Goal: Task Accomplishment & Management: Use online tool/utility

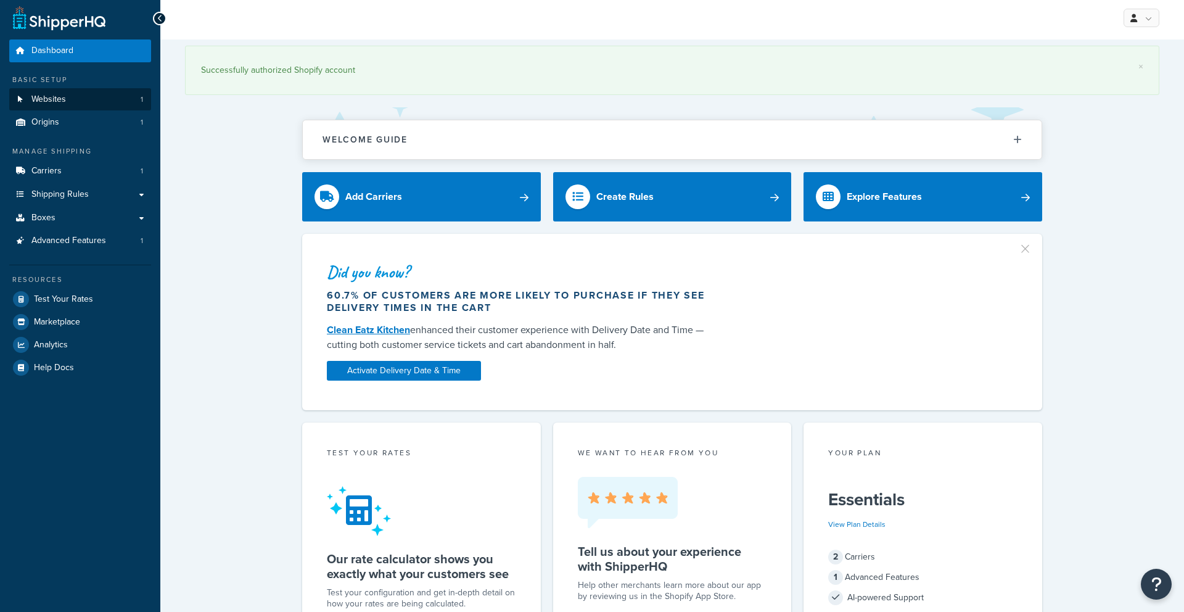
scroll to position [1, 0]
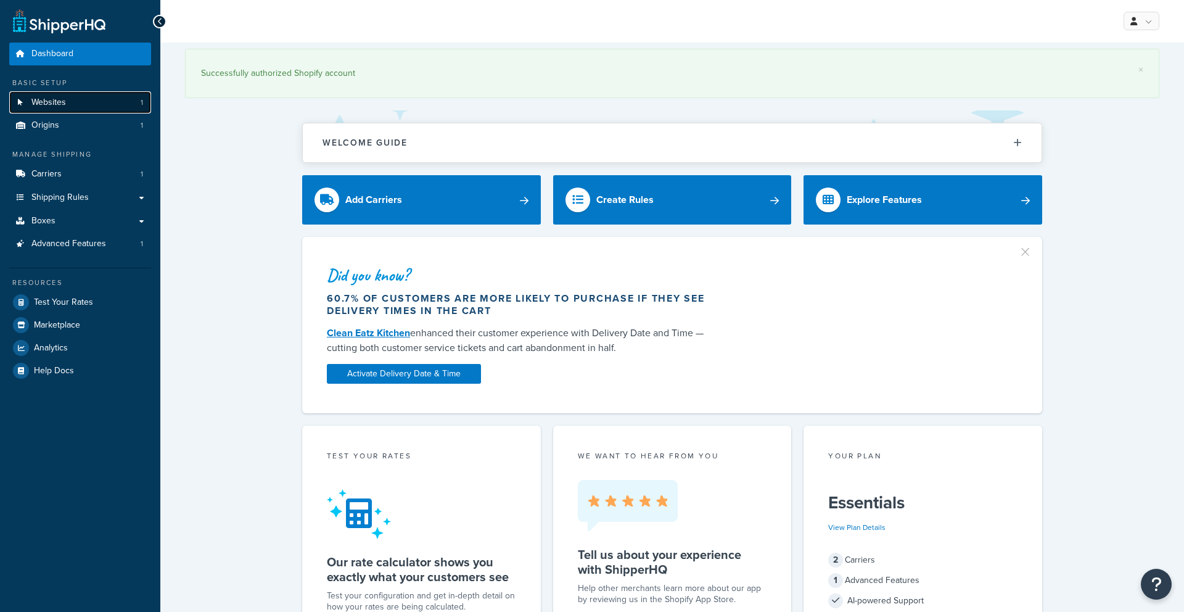
click at [92, 94] on link "Websites 1" at bounding box center [80, 102] width 142 height 23
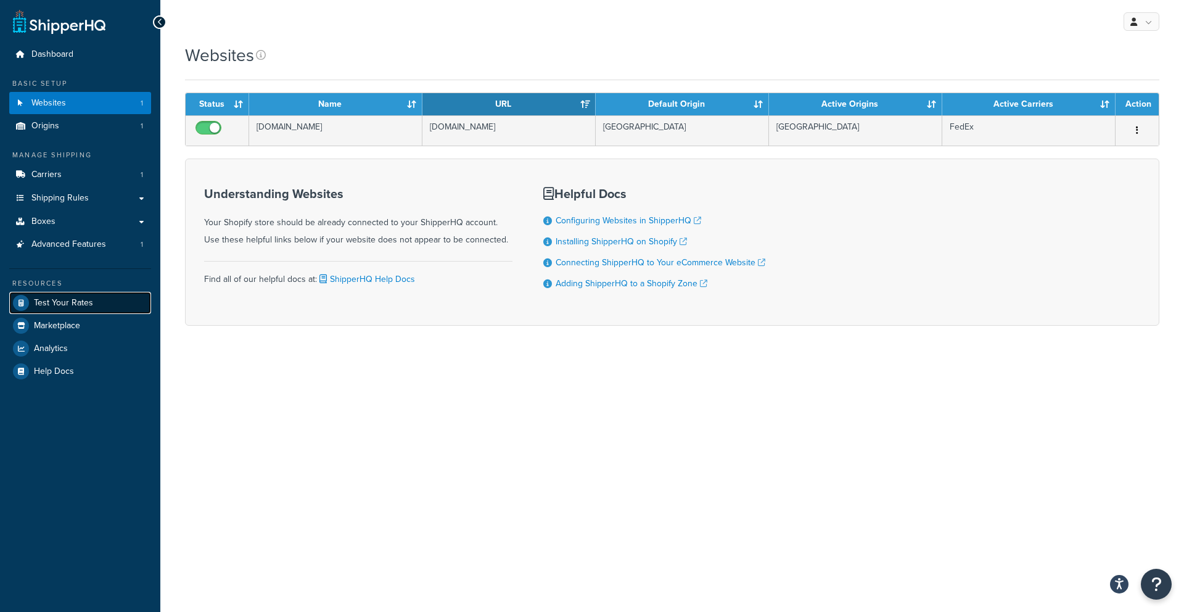
click at [67, 303] on span "Test Your Rates" at bounding box center [63, 303] width 59 height 10
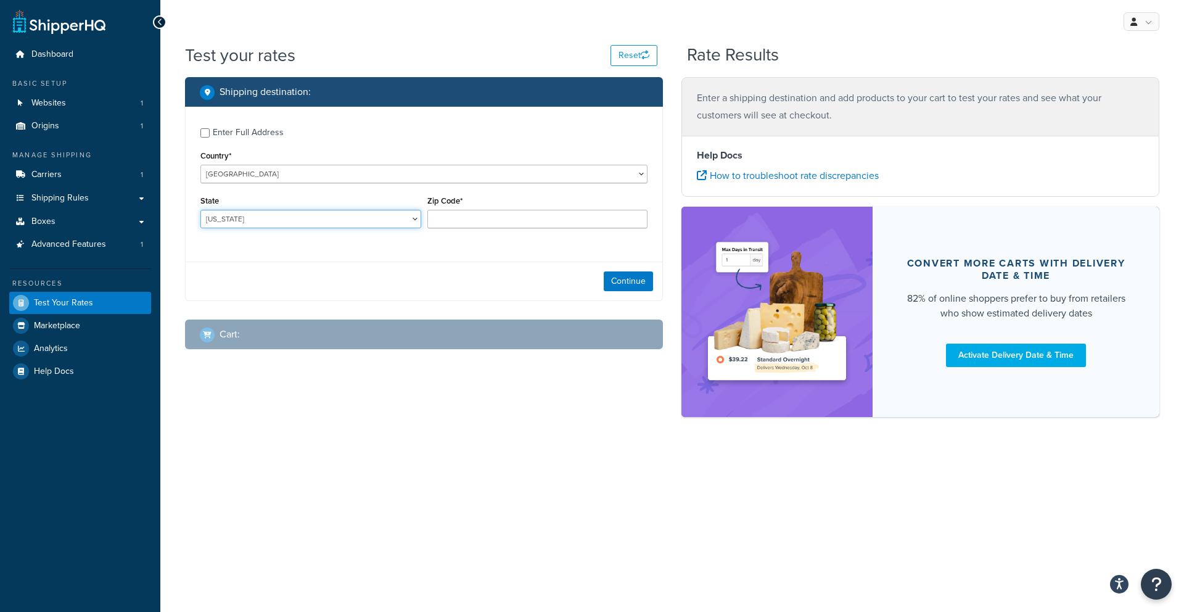
click at [396, 216] on select "Alabama Alaska American Samoa Arizona Arkansas Armed Forces Americas Armed Forc…" at bounding box center [310, 219] width 221 height 18
click at [372, 219] on select "[US_STATE] [US_STATE] [US_STATE] [US_STATE] [US_STATE] Armed Forces Americas Ar…" at bounding box center [310, 219] width 221 height 18
select select "MD"
click at [200, 210] on select "Alabama Alaska American Samoa Arizona Arkansas Armed Forces Americas Armed Forc…" at bounding box center [310, 219] width 221 height 18
click at [435, 221] on input "Zip Code*" at bounding box center [537, 219] width 221 height 18
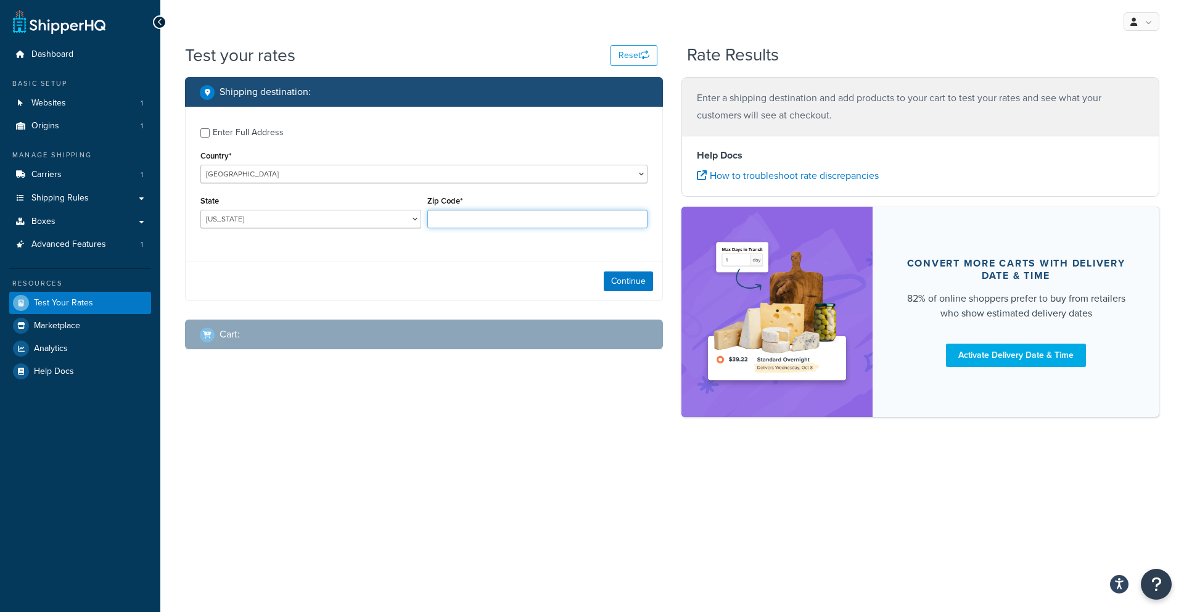
type input "21122"
click at [618, 282] on button "Continue" at bounding box center [628, 281] width 49 height 20
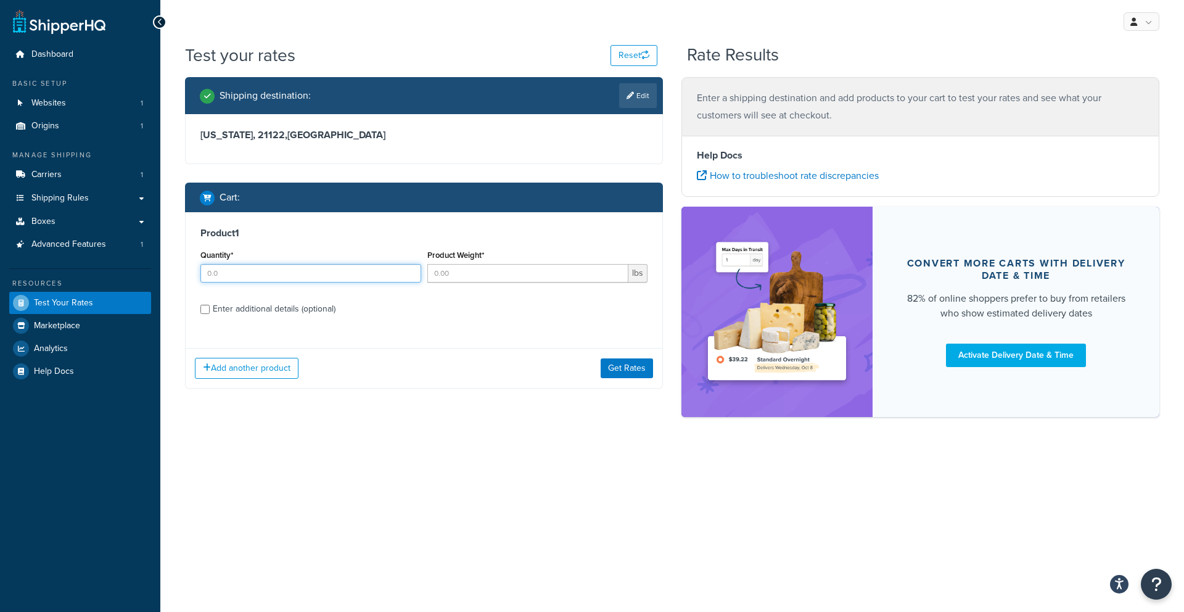
click at [381, 271] on input "Quantity*" at bounding box center [310, 273] width 221 height 18
type input "1"
type input "2"
click at [518, 279] on input "Product Weight*" at bounding box center [528, 273] width 202 height 18
type input "45"
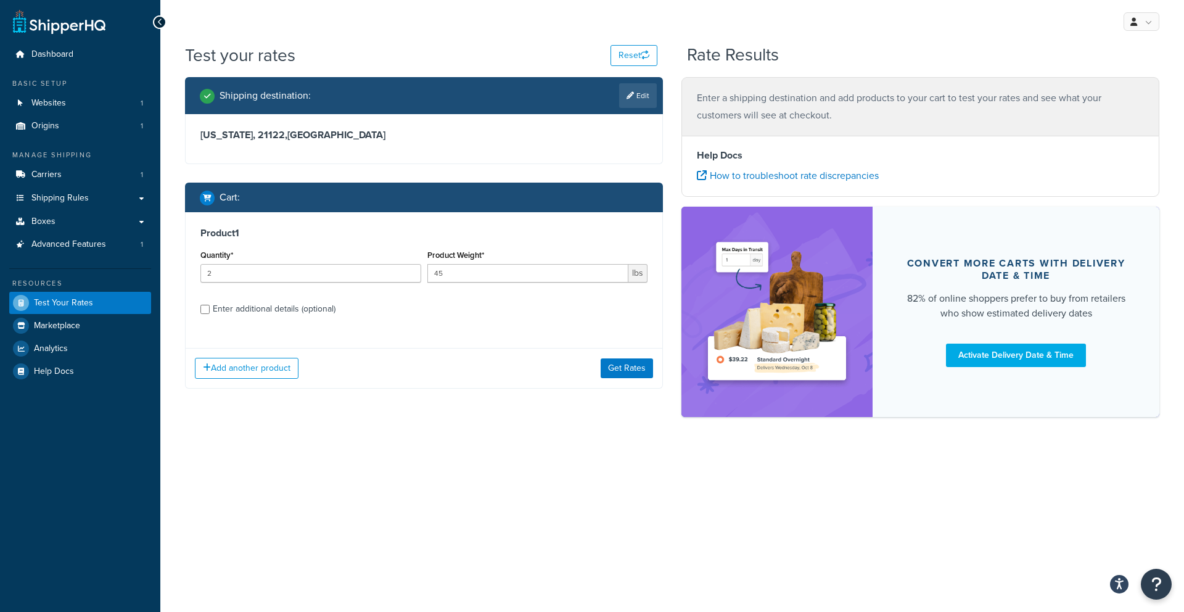
click at [222, 312] on div "Enter additional details (optional)" at bounding box center [274, 308] width 123 height 17
click at [210, 312] on input "Enter additional details (optional)" at bounding box center [204, 309] width 9 height 9
checkbox input "true"
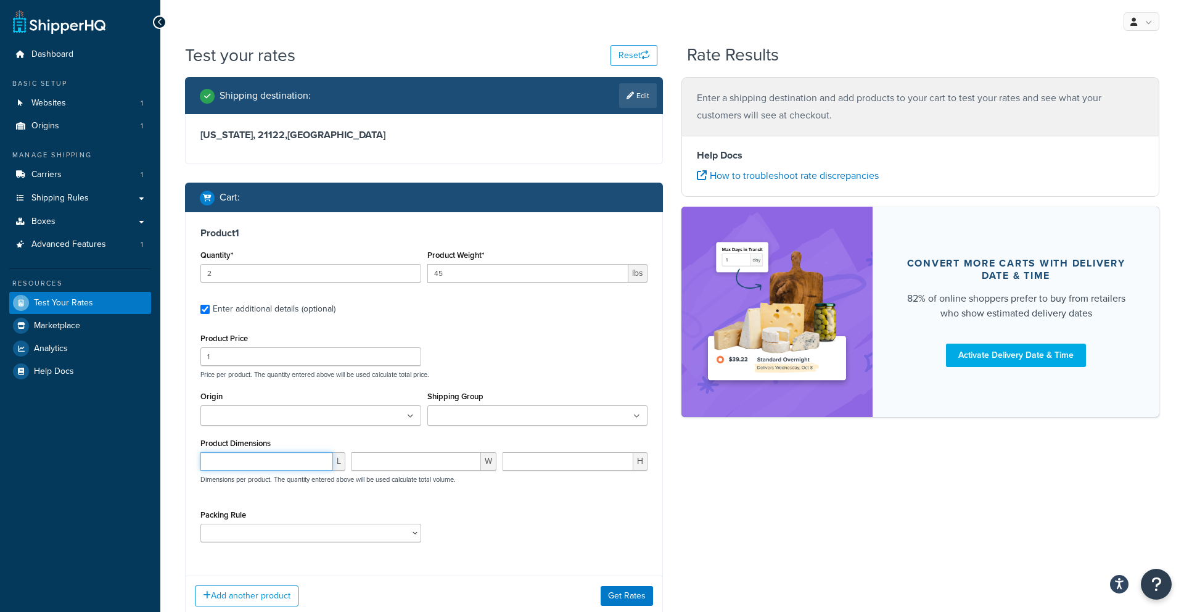
click at [263, 455] on input "number" at bounding box center [266, 461] width 133 height 18
type input "34"
click at [398, 462] on input "number" at bounding box center [415, 461] width 129 height 18
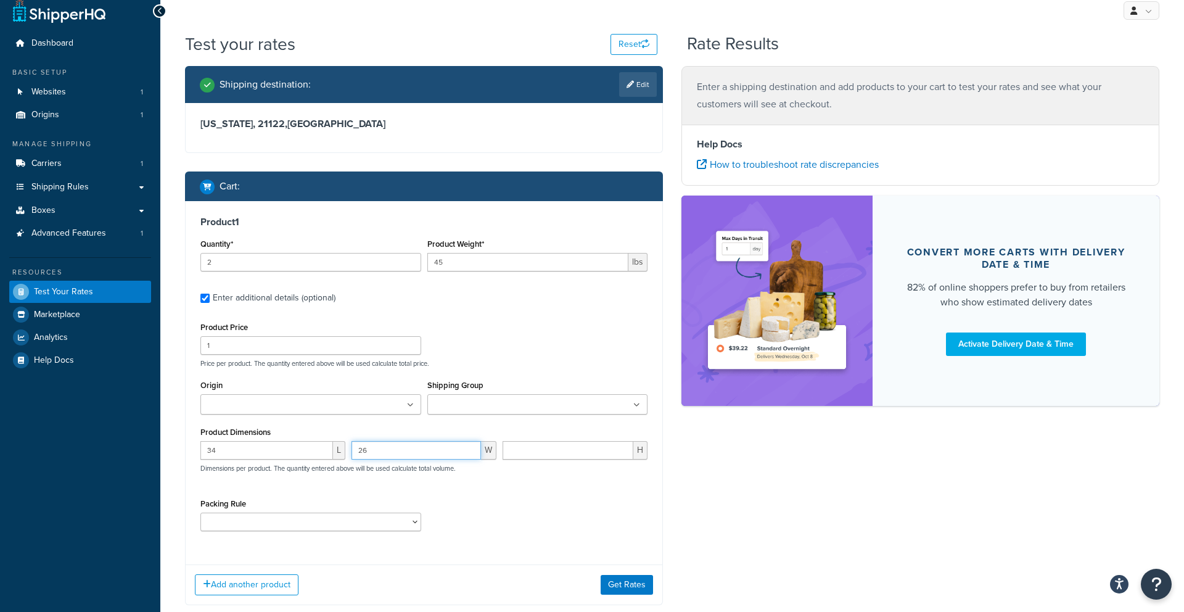
scroll to position [12, 0]
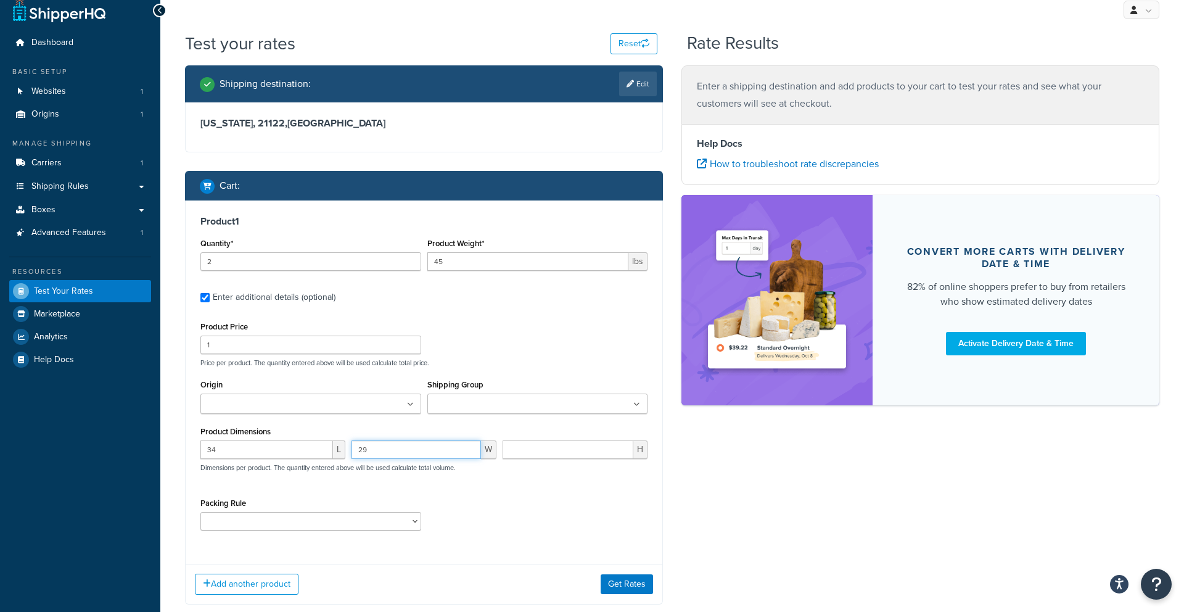
type input "29"
click at [531, 448] on input "number" at bounding box center [567, 449] width 131 height 18
type input "19"
click at [615, 584] on button "Get Rates" at bounding box center [626, 584] width 52 height 20
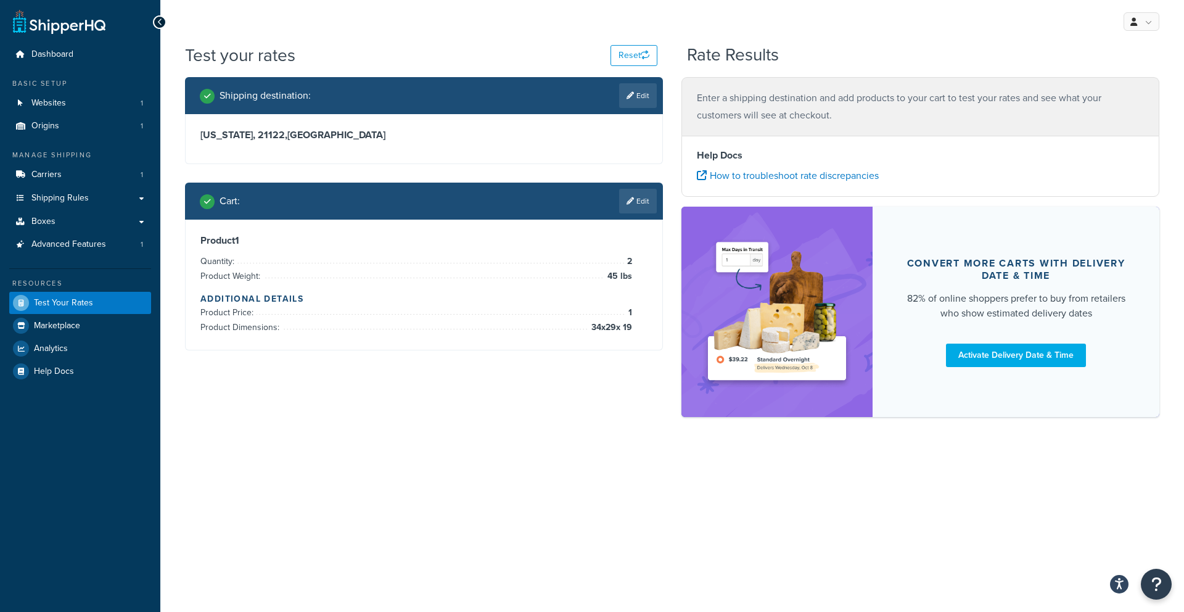
scroll to position [0, 0]
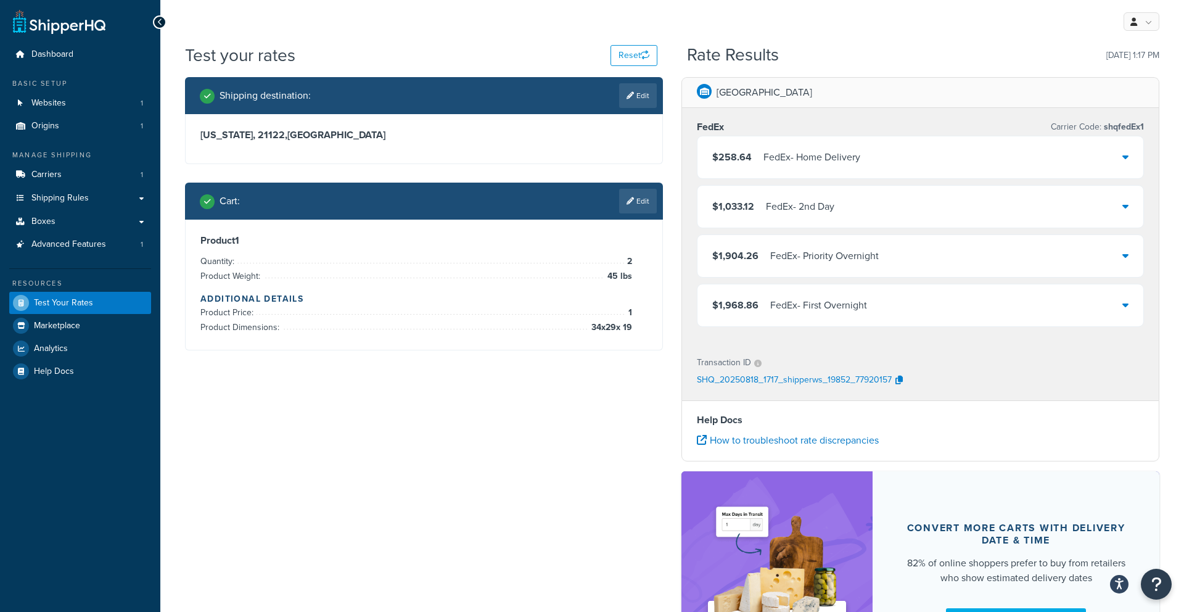
click at [875, 152] on div "$258.64 FedEx - Home Delivery" at bounding box center [920, 157] width 446 height 42
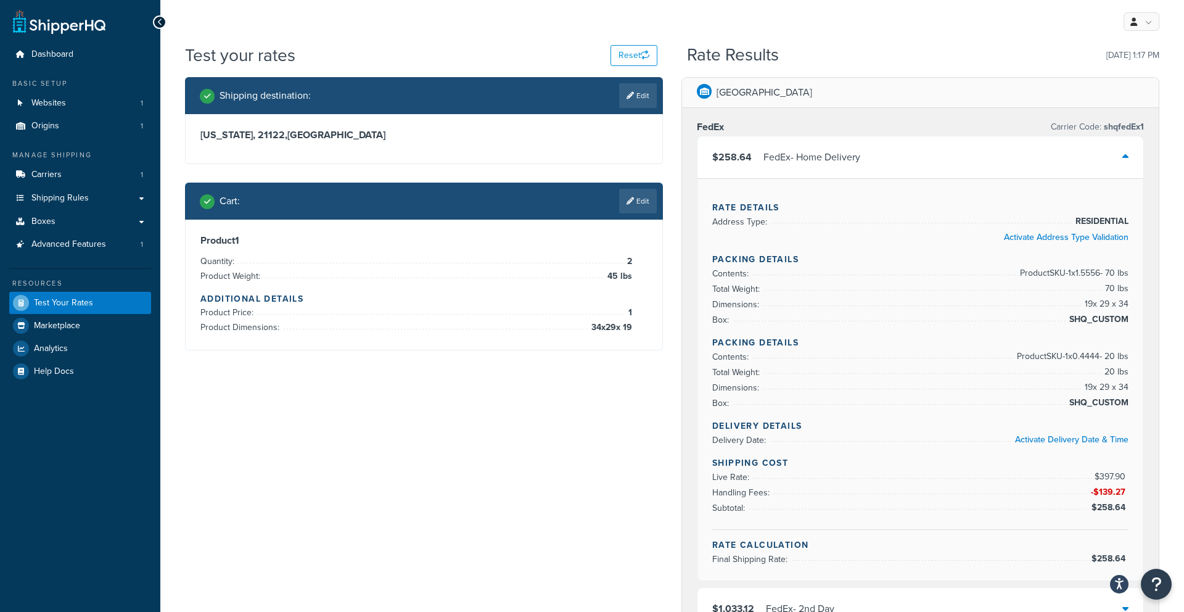
click at [870, 166] on div "$258.64 FedEx - Home Delivery" at bounding box center [920, 157] width 446 height 42
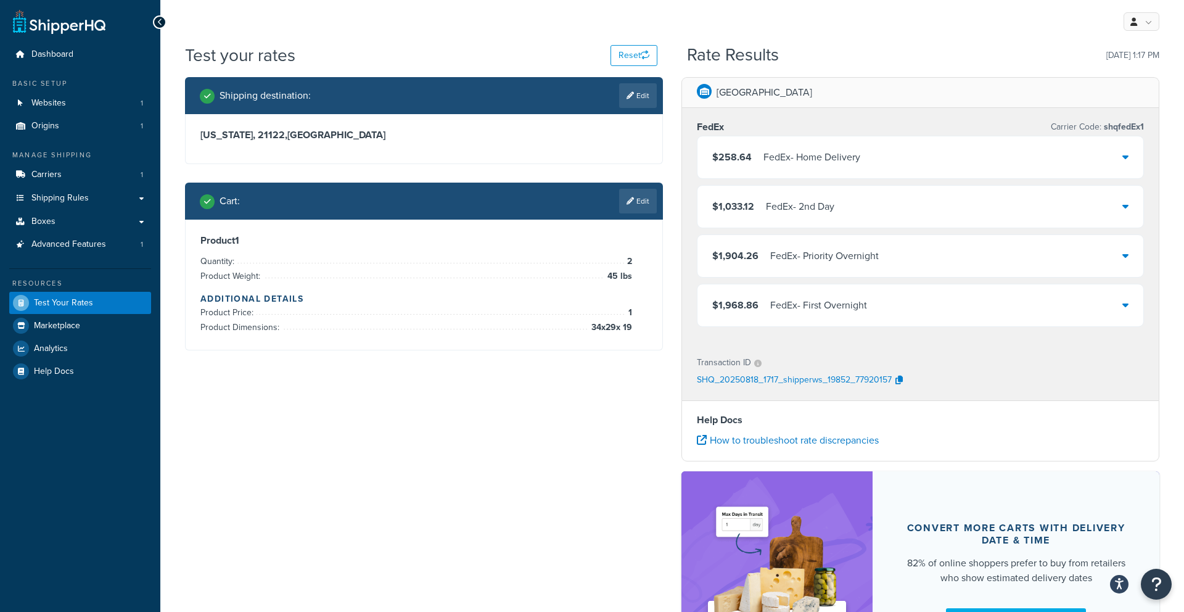
click at [785, 165] on div "FedEx - Home Delivery" at bounding box center [811, 157] width 97 height 17
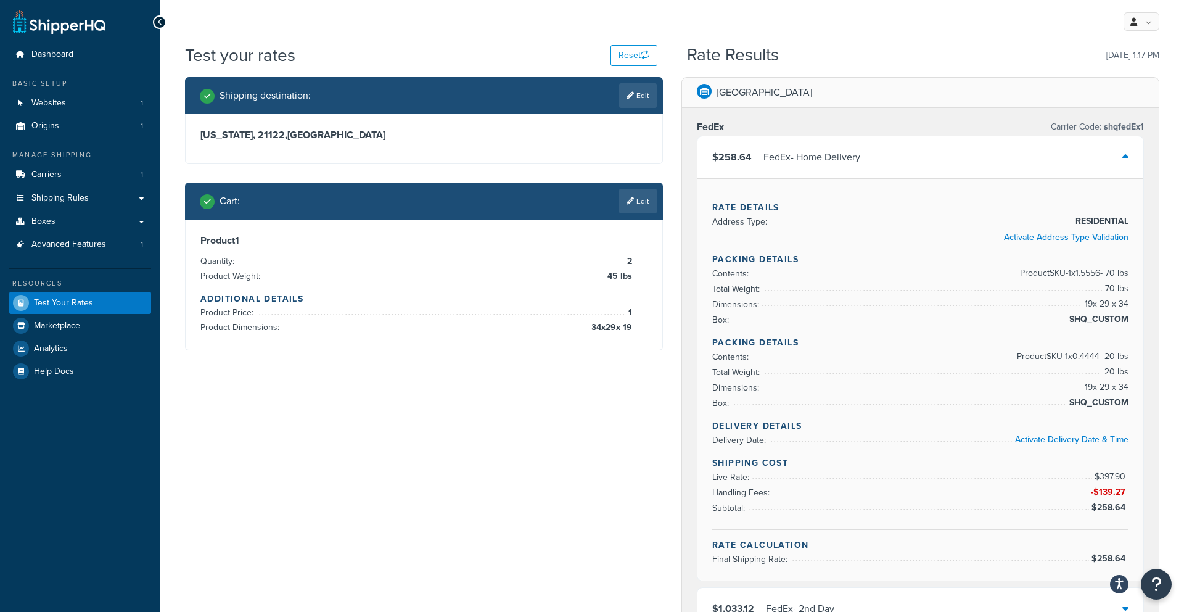
click at [785, 166] on div "$258.64 FedEx - Home Delivery" at bounding box center [920, 157] width 446 height 42
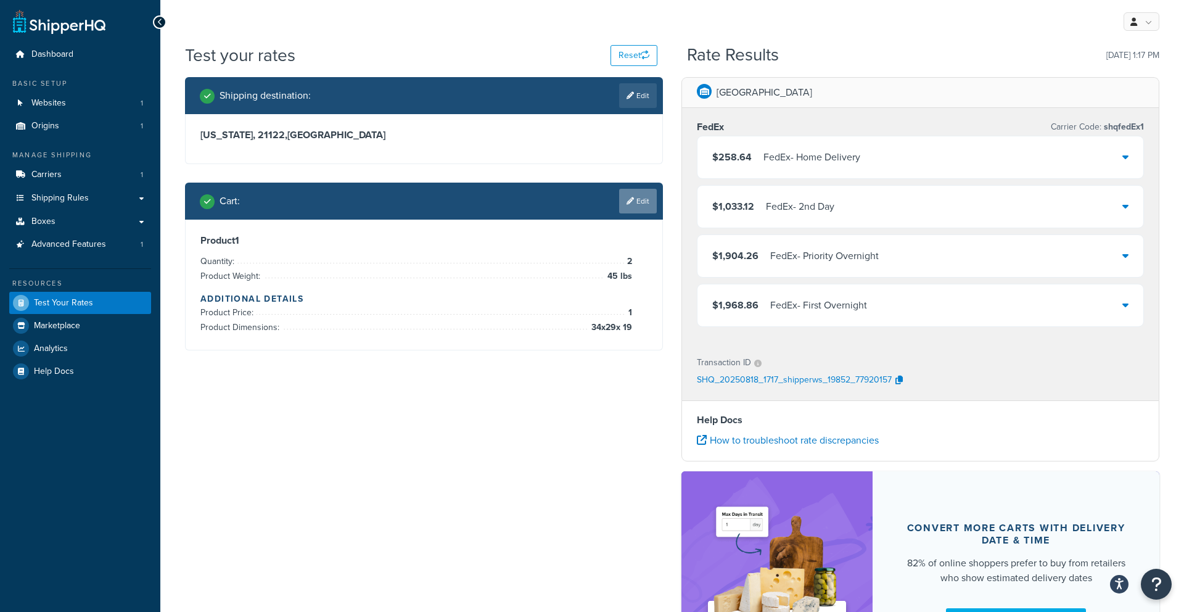
click at [650, 203] on link "Edit" at bounding box center [638, 201] width 38 height 25
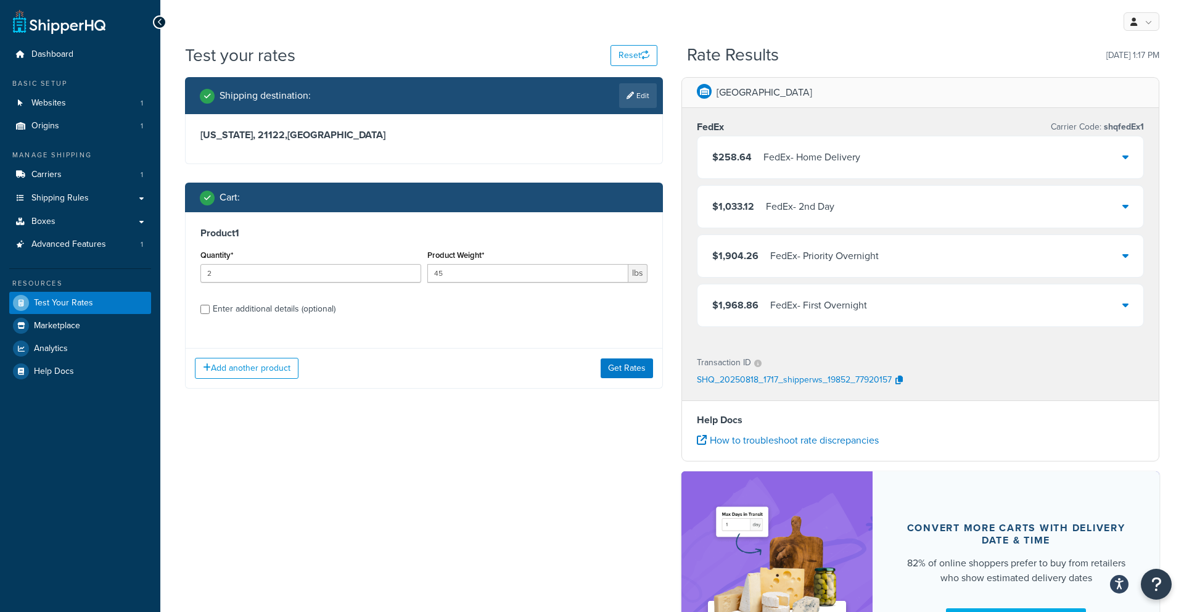
click at [824, 166] on div "FedEx - Home Delivery" at bounding box center [811, 157] width 97 height 17
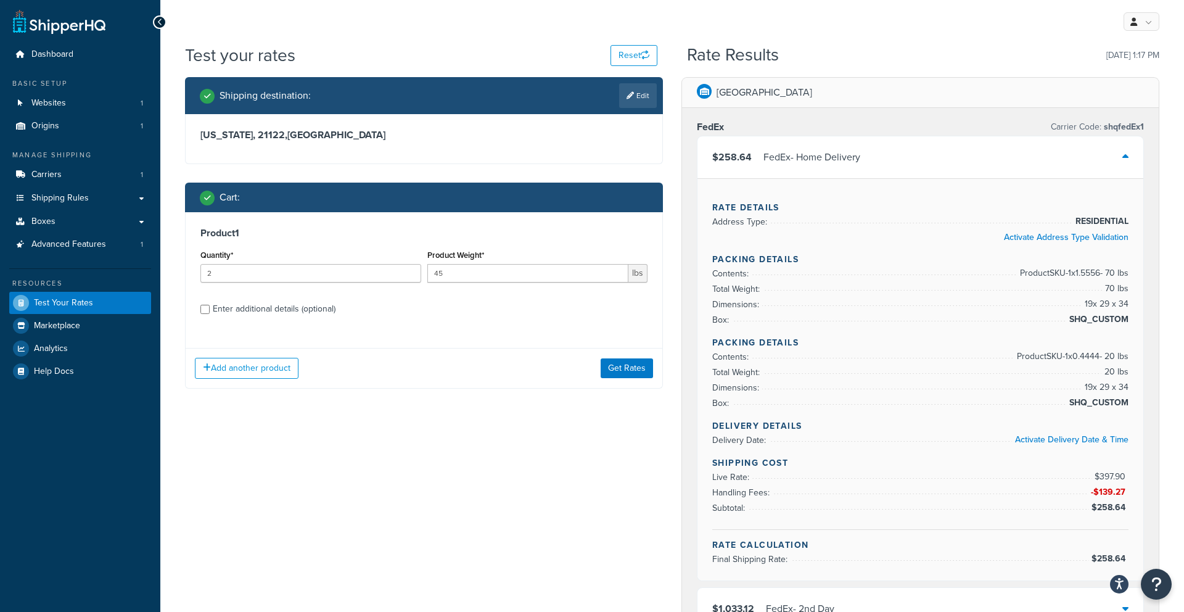
click at [821, 163] on div "FedEx - Home Delivery" at bounding box center [811, 157] width 97 height 17
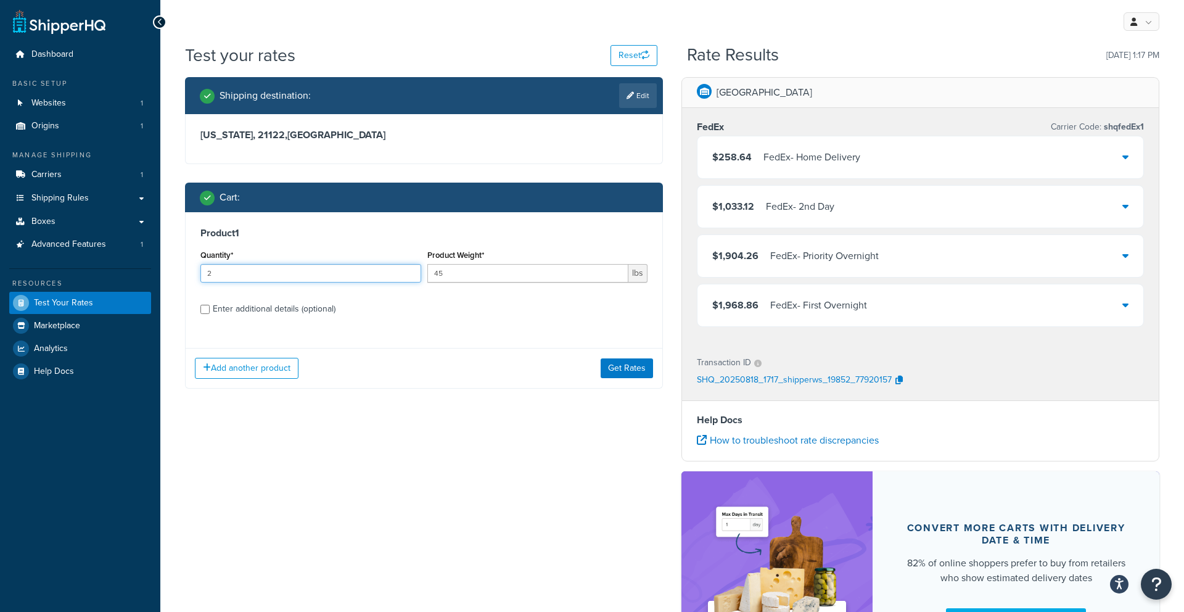
click at [341, 269] on input "2" at bounding box center [310, 273] width 221 height 18
type input "1"
click at [504, 277] on input "45" at bounding box center [528, 273] width 202 height 18
type input "4"
type input "75"
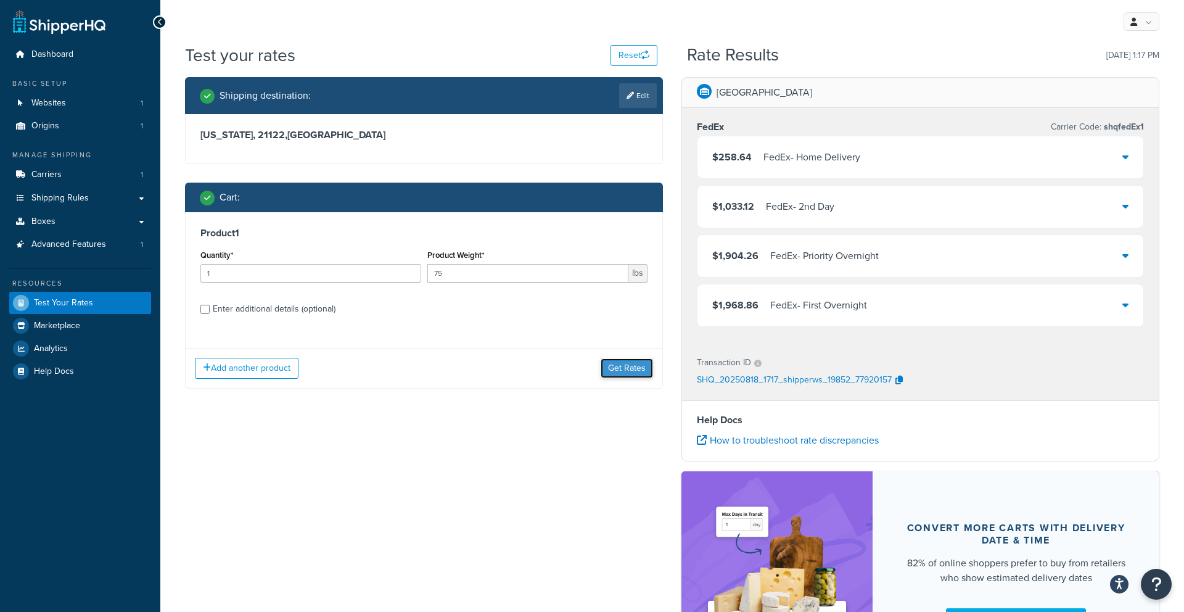
click at [626, 366] on button "Get Rates" at bounding box center [626, 368] width 52 height 20
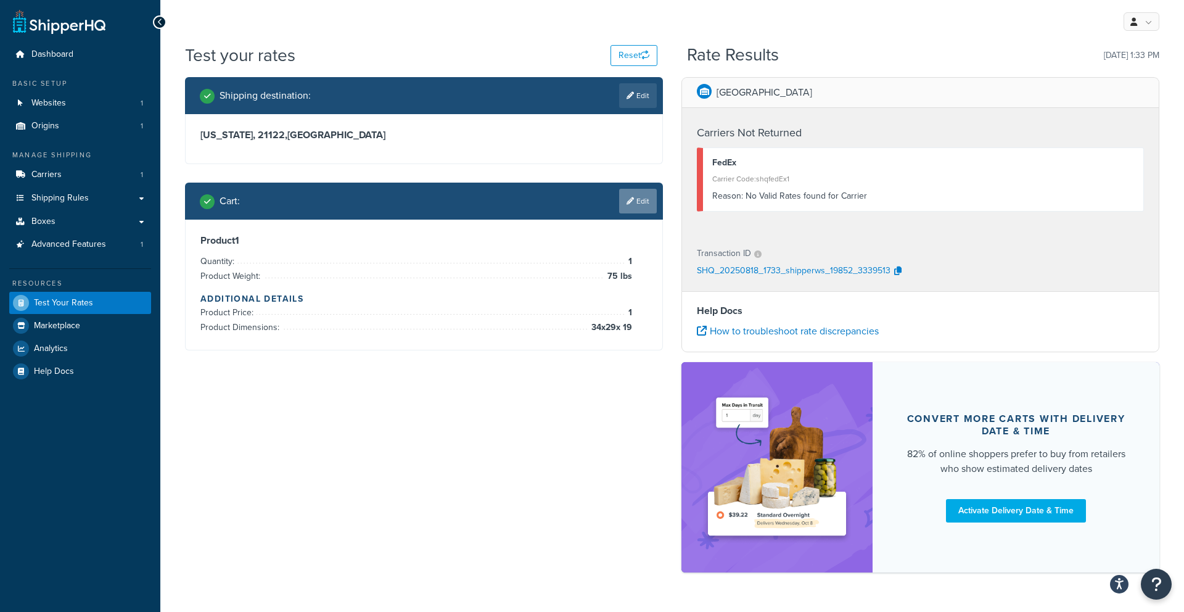
click at [634, 199] on link "Edit" at bounding box center [638, 201] width 38 height 25
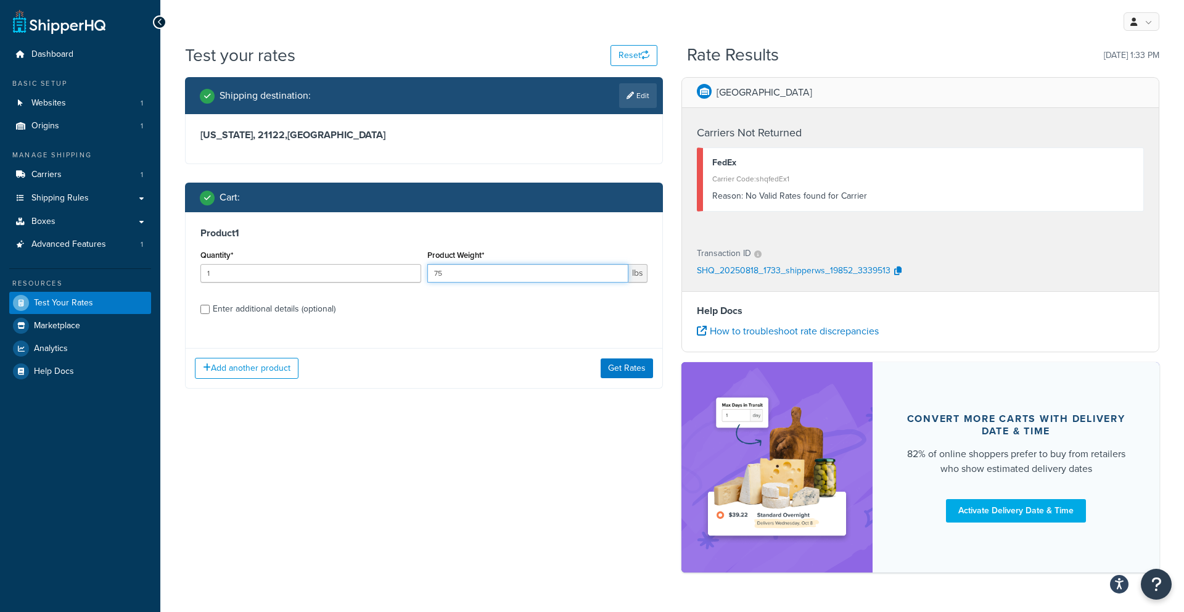
click at [490, 278] on input "75" at bounding box center [528, 273] width 202 height 18
type input "7"
type input "75"
click at [629, 369] on button "Get Rates" at bounding box center [626, 368] width 52 height 20
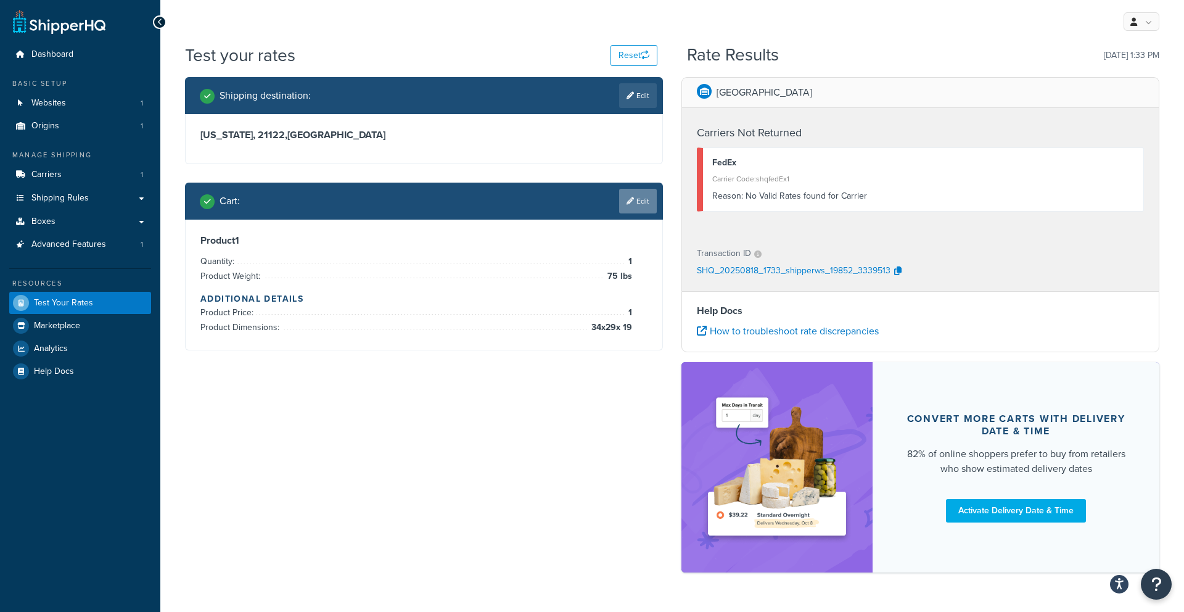
click at [641, 199] on link "Edit" at bounding box center [638, 201] width 38 height 25
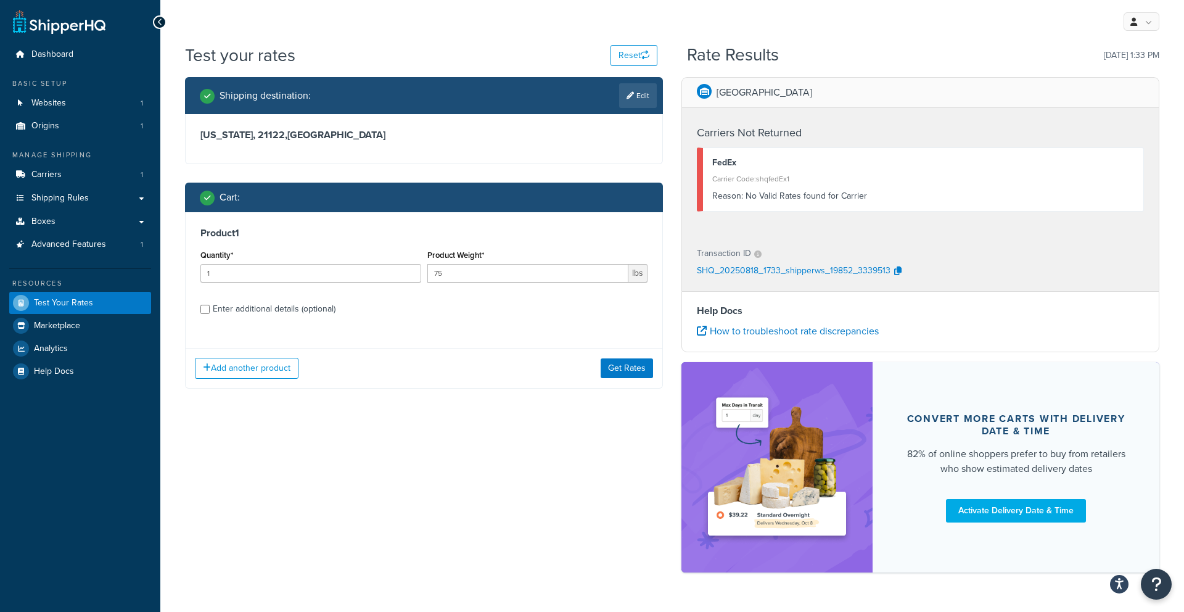
click at [230, 309] on div "Enter additional details (optional)" at bounding box center [274, 308] width 123 height 17
click at [210, 309] on input "Enter additional details (optional)" at bounding box center [204, 309] width 9 height 9
checkbox input "true"
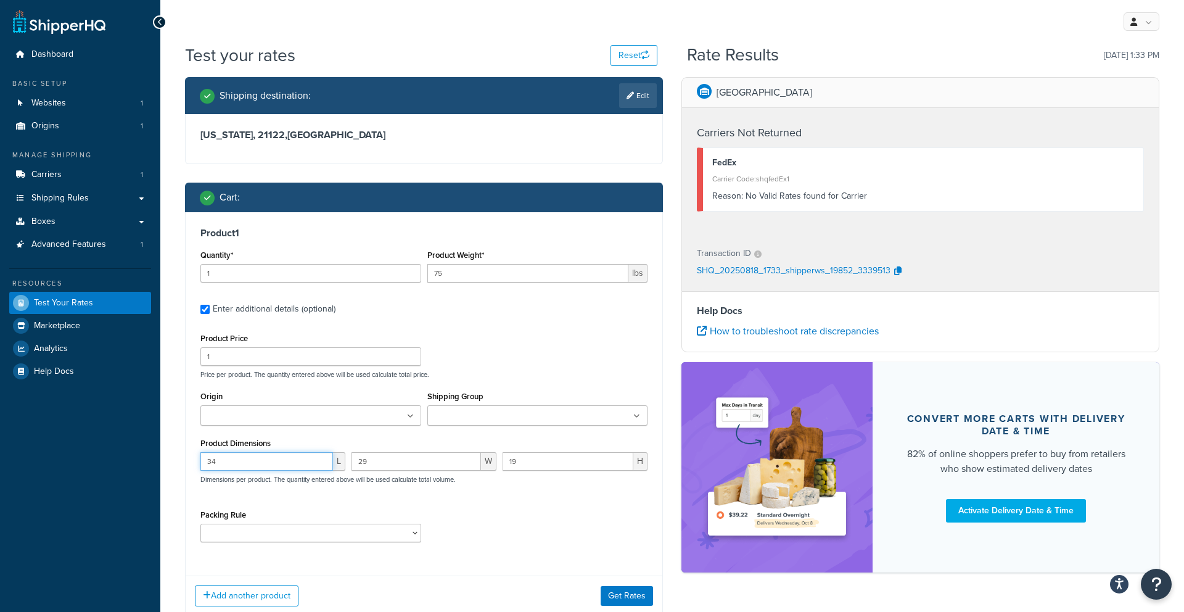
click at [311, 459] on input "34" at bounding box center [266, 461] width 133 height 18
type input "33"
drag, startPoint x: 595, startPoint y: 588, endPoint x: 605, endPoint y: 591, distance: 10.5
click at [601, 590] on div "Add another product Get Rates" at bounding box center [424, 595] width 477 height 40
click at [615, 597] on button "Get Rates" at bounding box center [626, 596] width 52 height 20
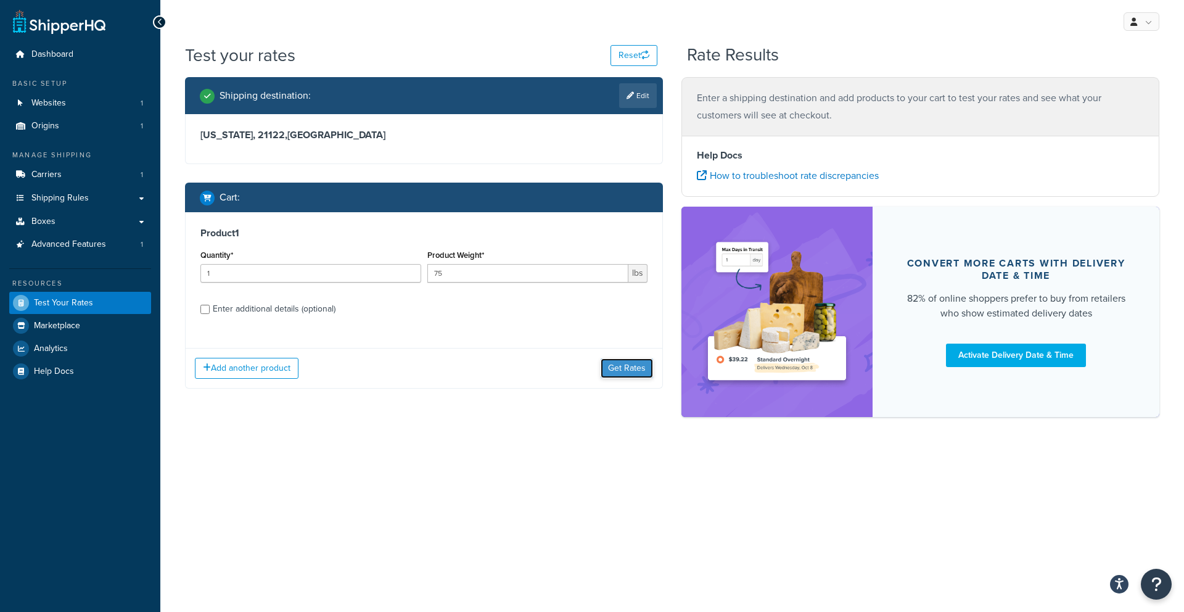
click at [621, 375] on button "Get Rates" at bounding box center [626, 368] width 52 height 20
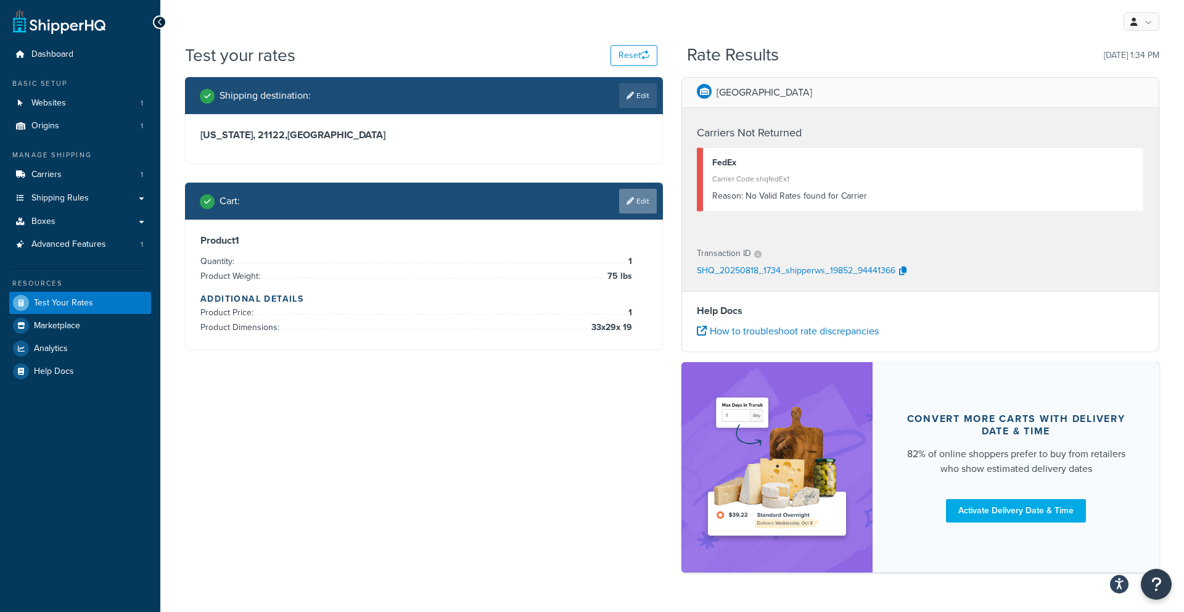
click at [633, 196] on link "Edit" at bounding box center [638, 201] width 38 height 25
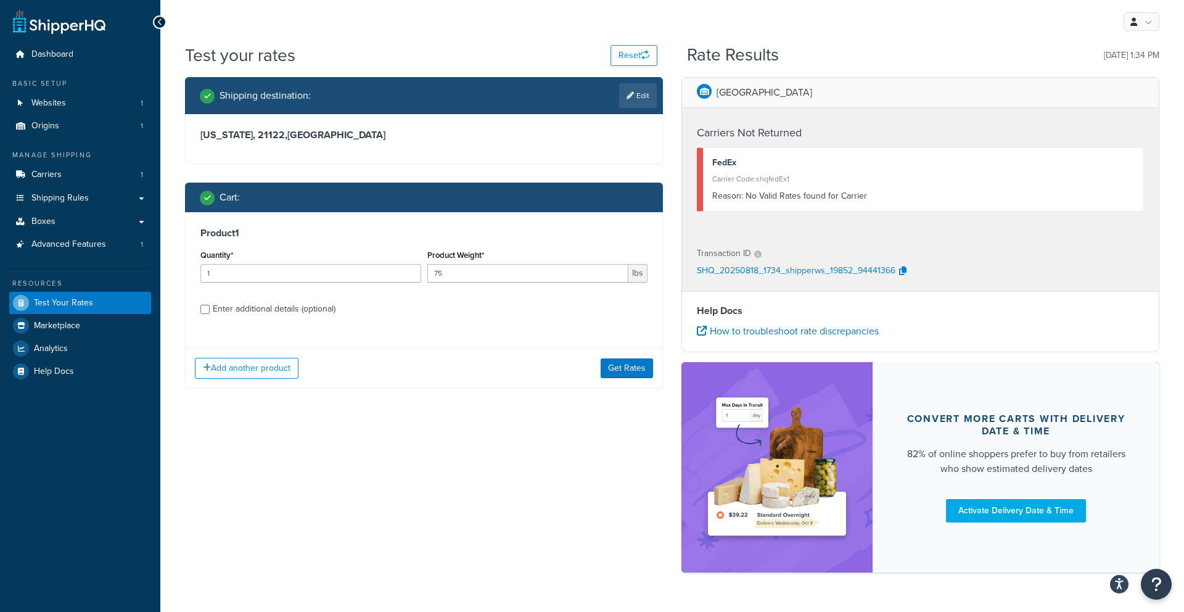
drag, startPoint x: 255, startPoint y: 309, endPoint x: 254, endPoint y: 316, distance: 6.3
click at [255, 309] on div "Enter additional details (optional)" at bounding box center [274, 308] width 123 height 17
click at [210, 309] on input "Enter additional details (optional)" at bounding box center [204, 309] width 9 height 9
checkbox input "true"
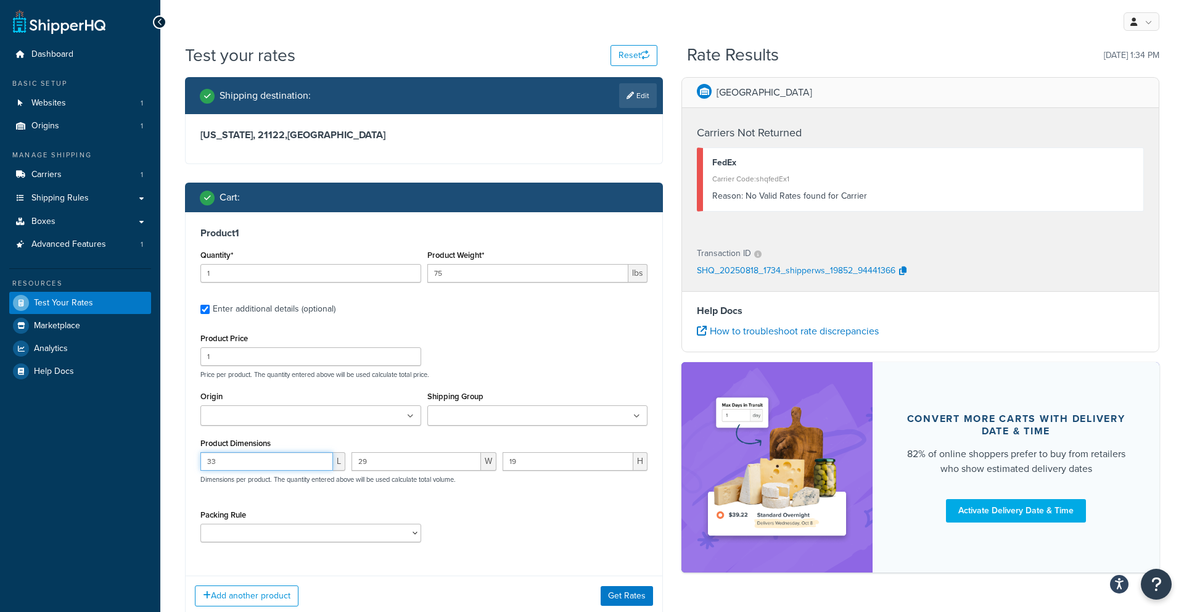
click at [255, 462] on input "33" at bounding box center [266, 461] width 133 height 18
type input "3"
type input "45"
click at [377, 461] on input "29" at bounding box center [415, 461] width 129 height 18
type input "2"
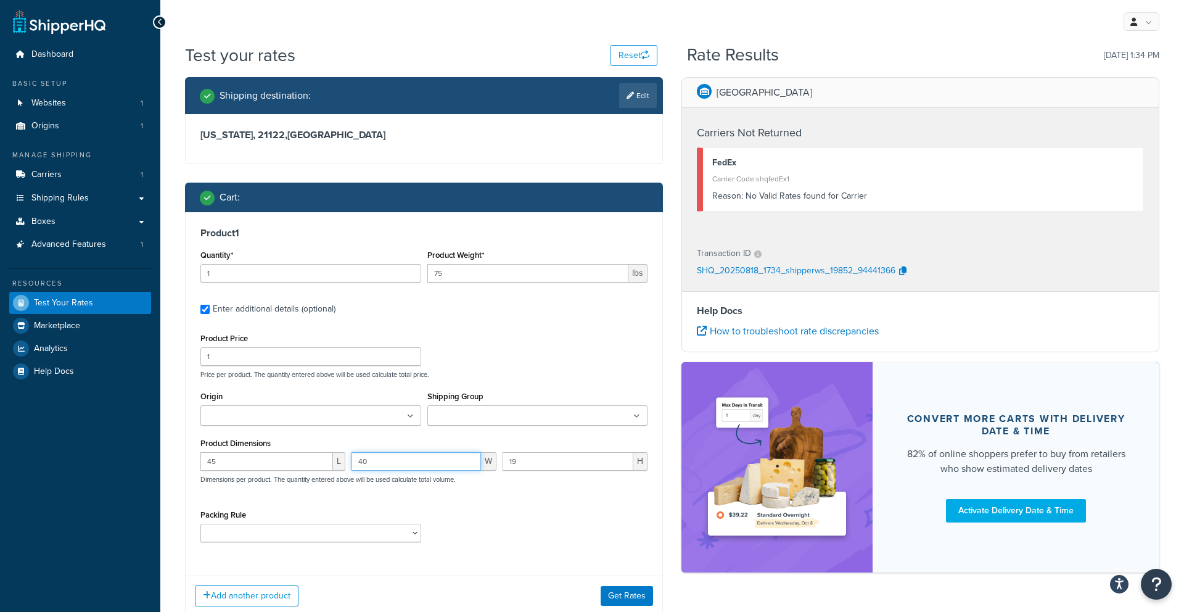
type input "40"
click at [517, 461] on input "19" at bounding box center [567, 461] width 131 height 18
type input "1"
type input "2"
click at [610, 591] on button "Get Rates" at bounding box center [626, 596] width 52 height 20
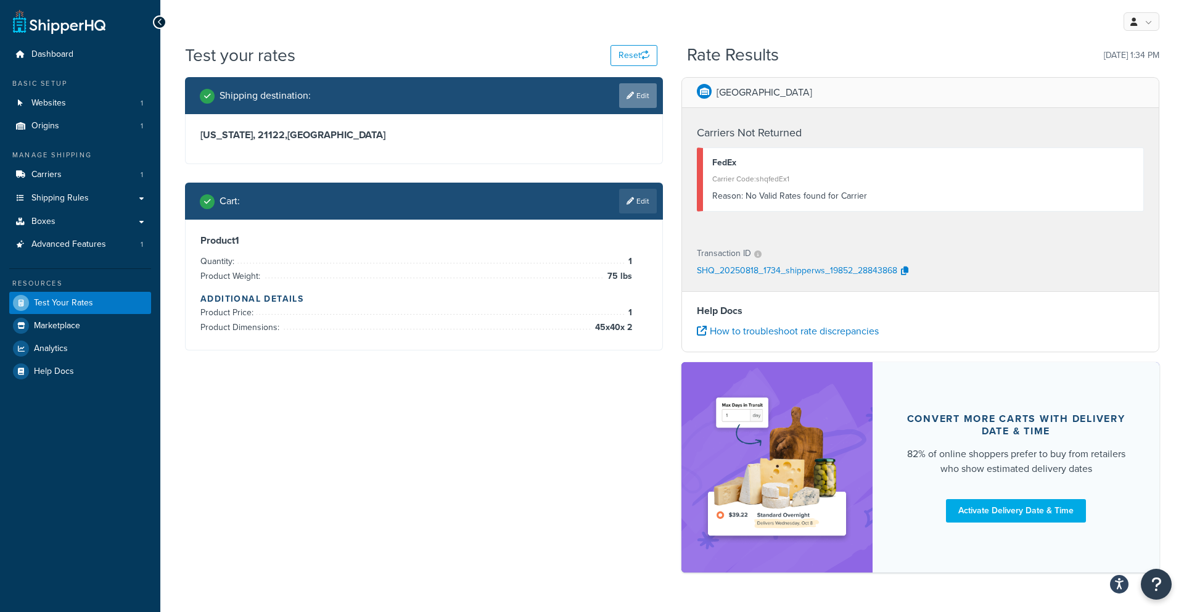
click at [638, 91] on link "Edit" at bounding box center [638, 95] width 38 height 25
select select "MD"
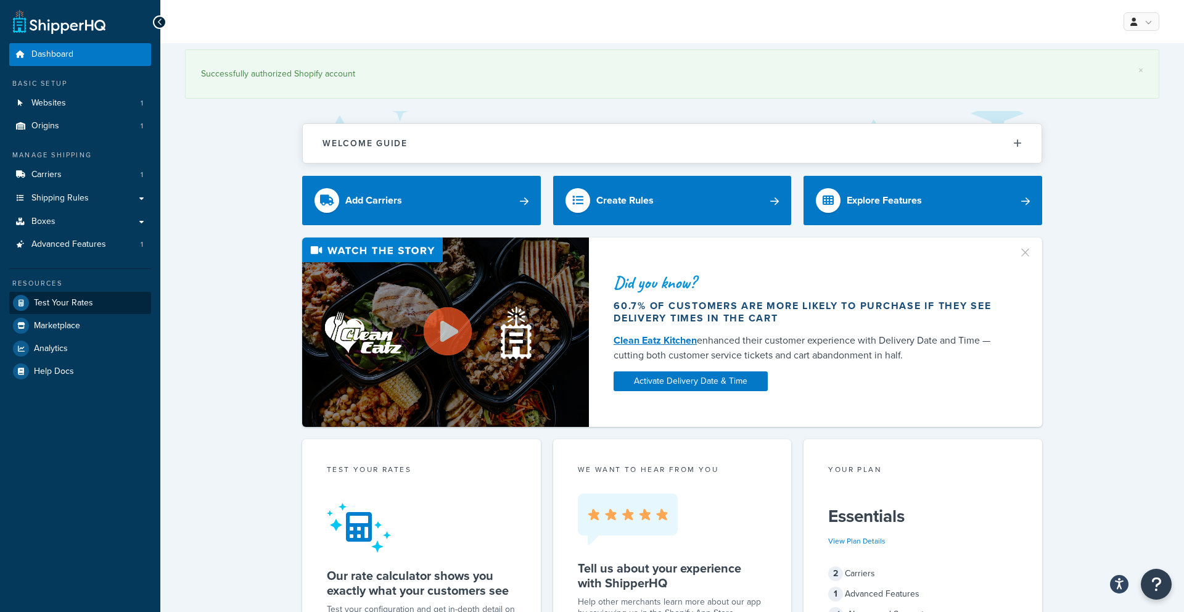
scroll to position [2, 0]
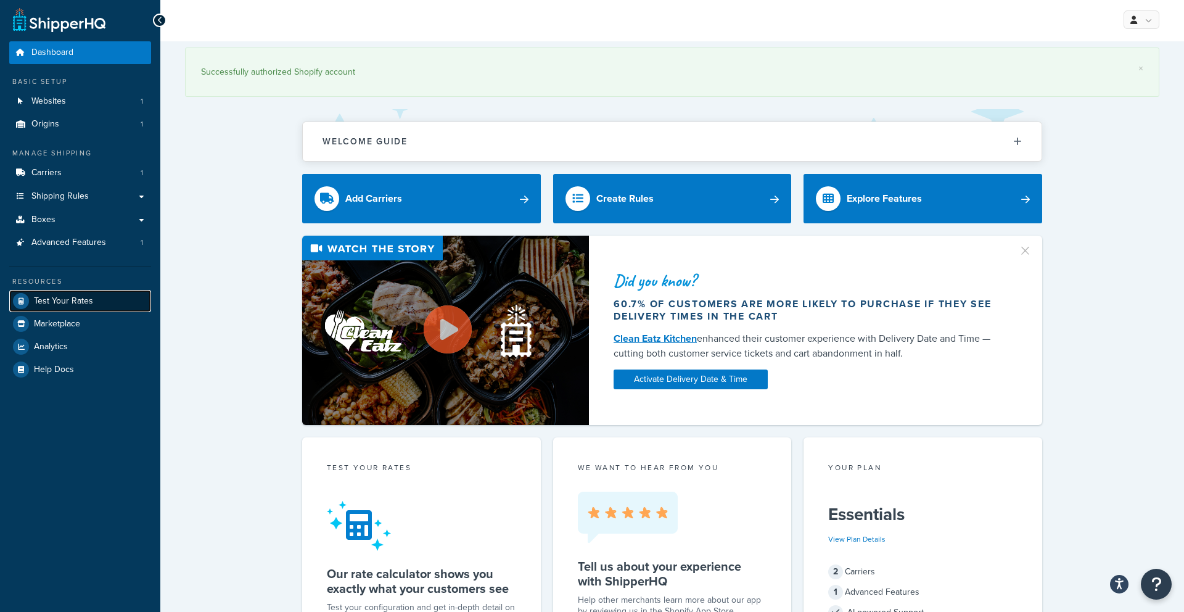
click at [39, 298] on span "Test Your Rates" at bounding box center [63, 301] width 59 height 10
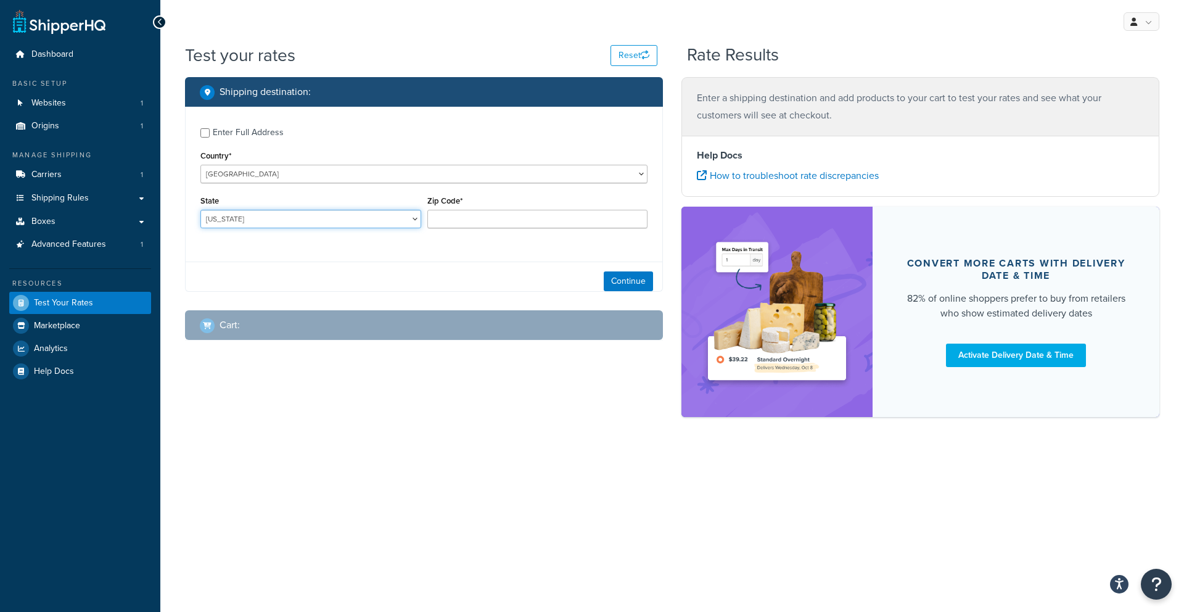
click at [382, 215] on select "Alabama Alaska American Samoa Arizona Arkansas Armed Forces Americas Armed Forc…" at bounding box center [310, 219] width 221 height 18
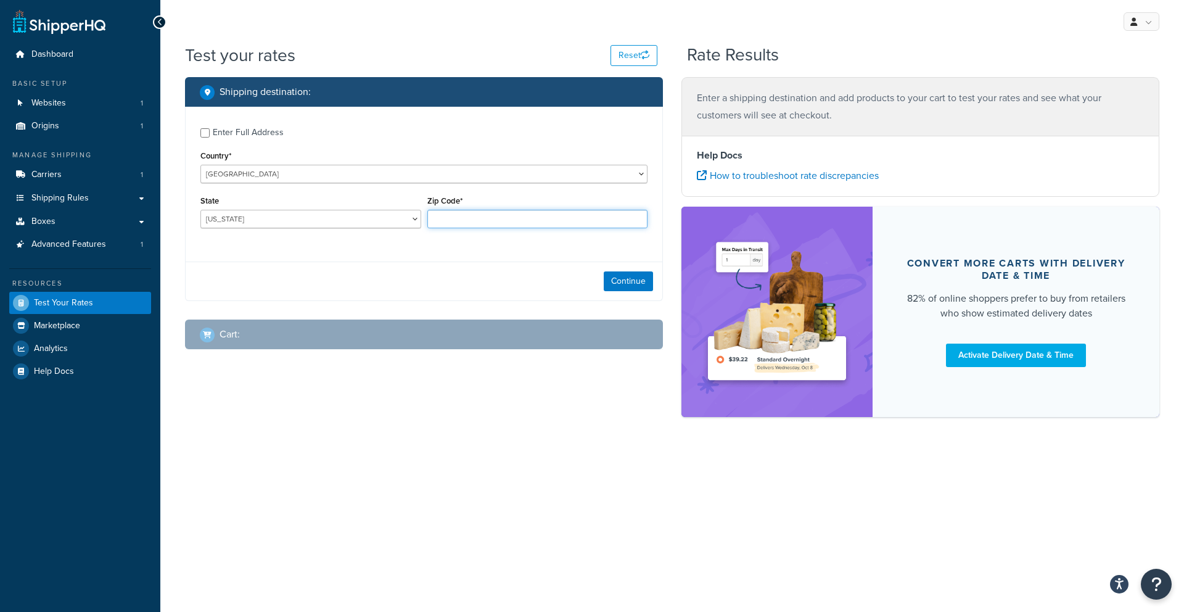
click at [468, 218] on input "Zip Code*" at bounding box center [537, 219] width 221 height 18
type input "21122"
click at [391, 221] on select "Alabama Alaska American Samoa Arizona Arkansas Armed Forces Americas Armed Forc…" at bounding box center [310, 219] width 221 height 18
select select "MD"
click at [200, 210] on select "Alabama Alaska American Samoa Arizona Arkansas Armed Forces Americas Armed Forc…" at bounding box center [310, 219] width 221 height 18
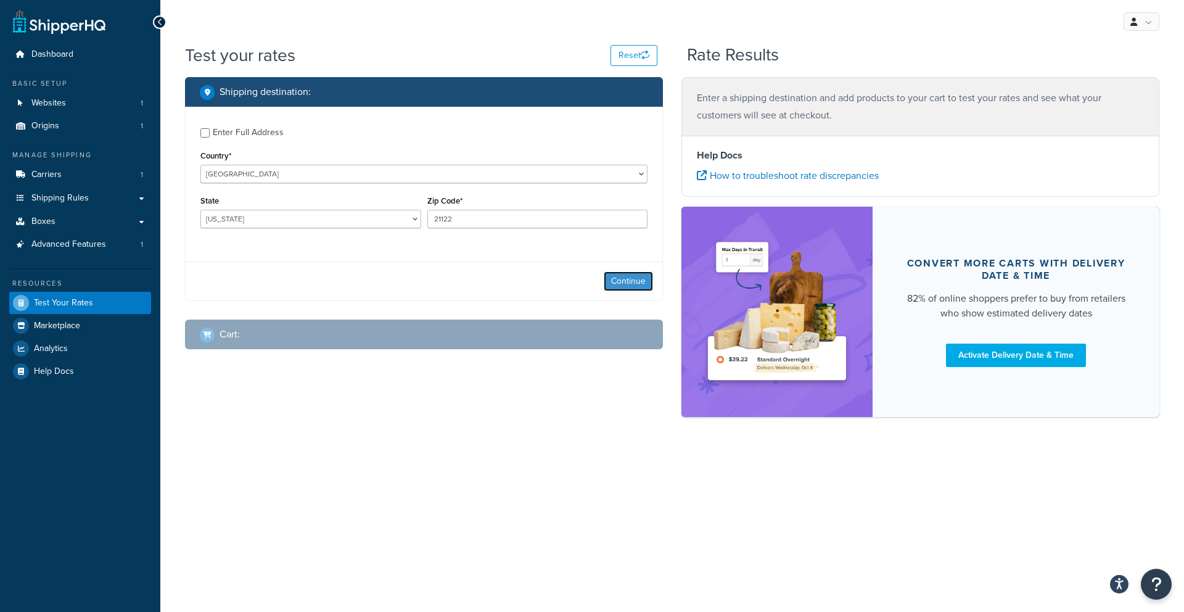
click at [615, 282] on button "Continue" at bounding box center [628, 281] width 49 height 20
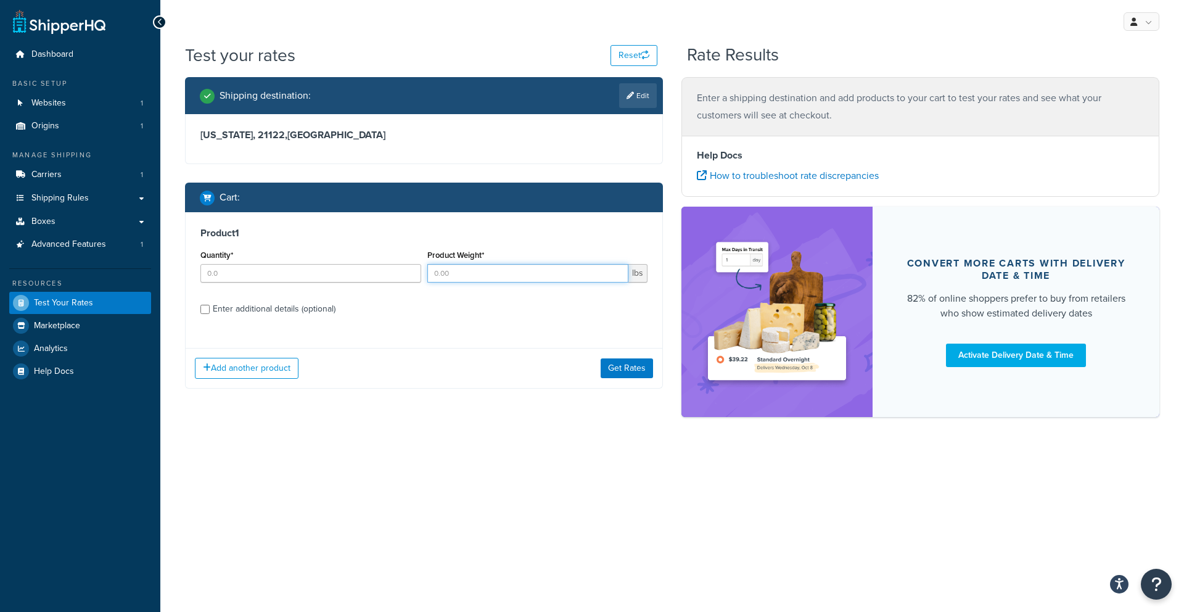
click at [446, 276] on input "Product Weight*" at bounding box center [528, 273] width 202 height 18
click at [383, 272] on input "Quantity*" at bounding box center [310, 273] width 221 height 18
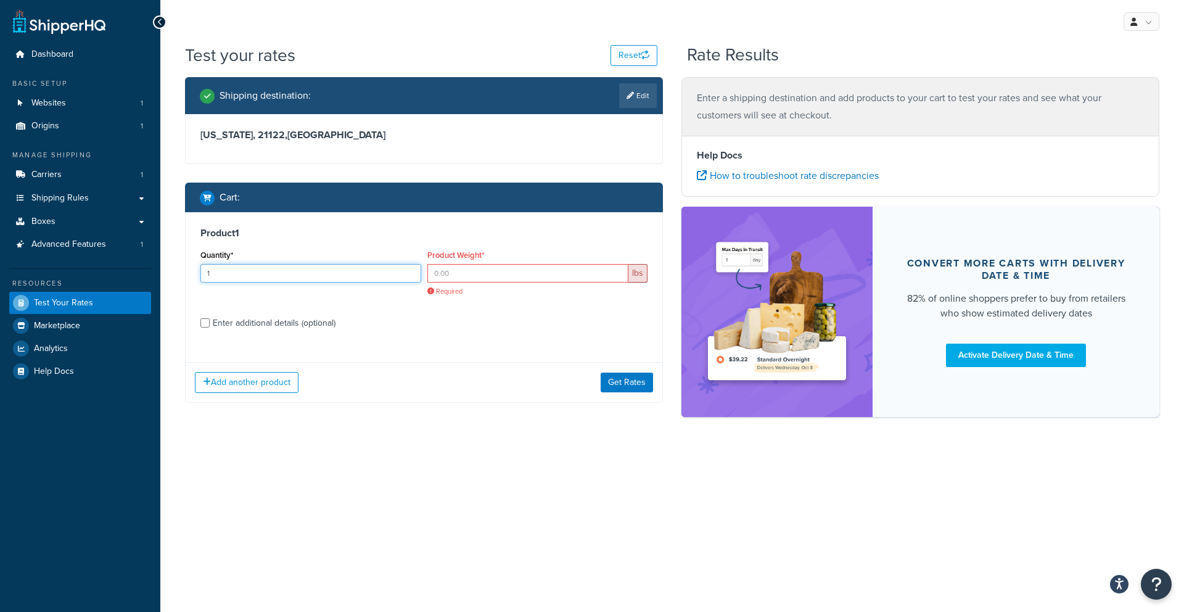
type input "1"
click at [432, 269] on input "Product Weight*" at bounding box center [528, 273] width 202 height 18
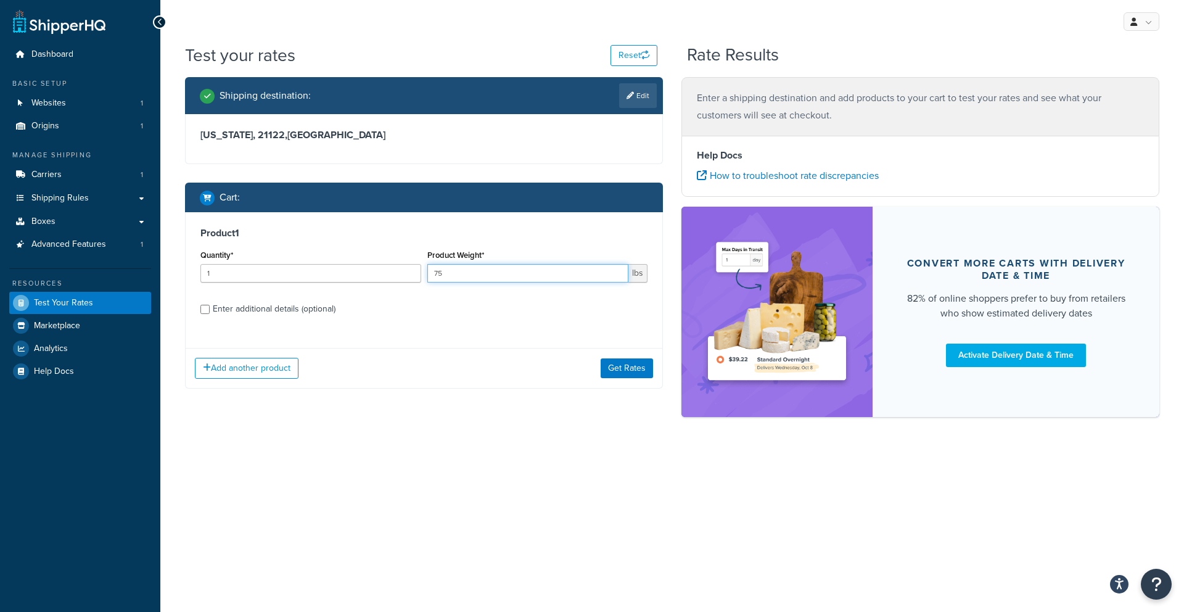
type input "75"
click at [266, 307] on div "Enter additional details (optional)" at bounding box center [274, 308] width 123 height 17
click at [210, 307] on input "Enter additional details (optional)" at bounding box center [204, 309] width 9 height 9
checkbox input "true"
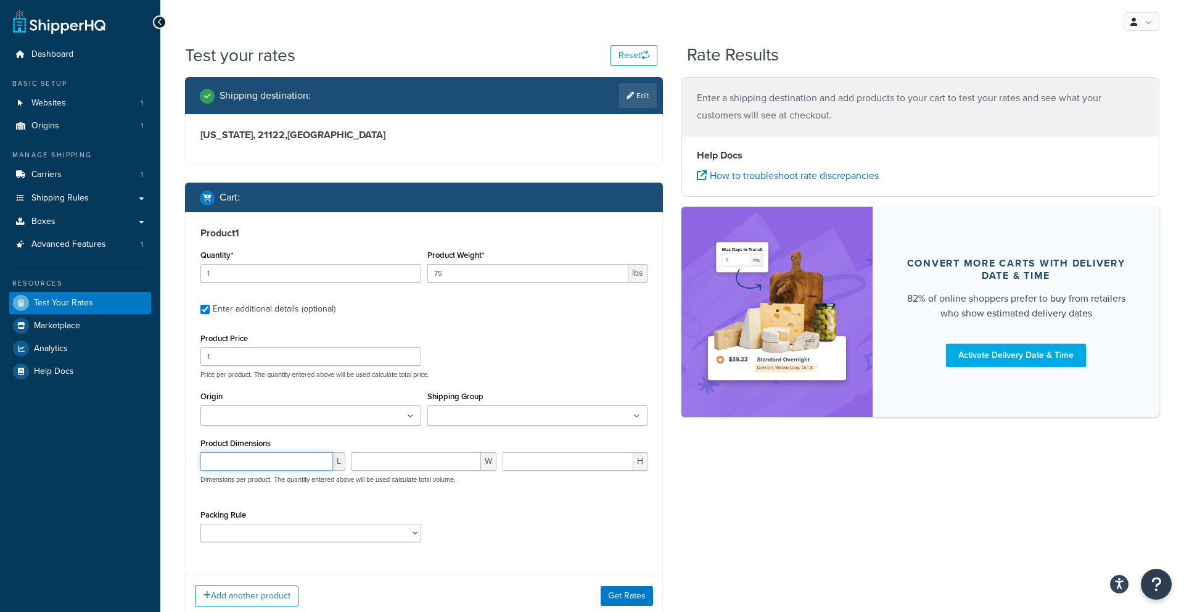
click at [267, 453] on input "number" at bounding box center [266, 461] width 133 height 18
type input "34"
click at [379, 457] on input "number" at bounding box center [415, 461] width 129 height 18
type input "29"
click at [578, 467] on input "number" at bounding box center [567, 461] width 131 height 18
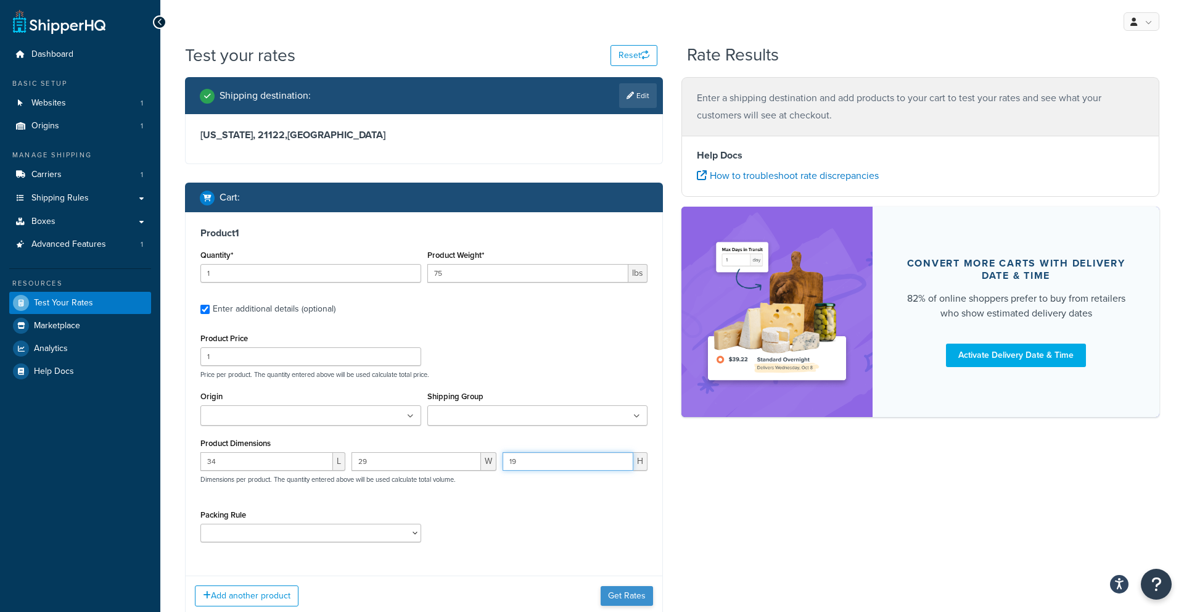
type input "19"
drag, startPoint x: 605, startPoint y: 591, endPoint x: 597, endPoint y: 591, distance: 7.4
click at [605, 591] on button "Get Rates" at bounding box center [626, 596] width 52 height 20
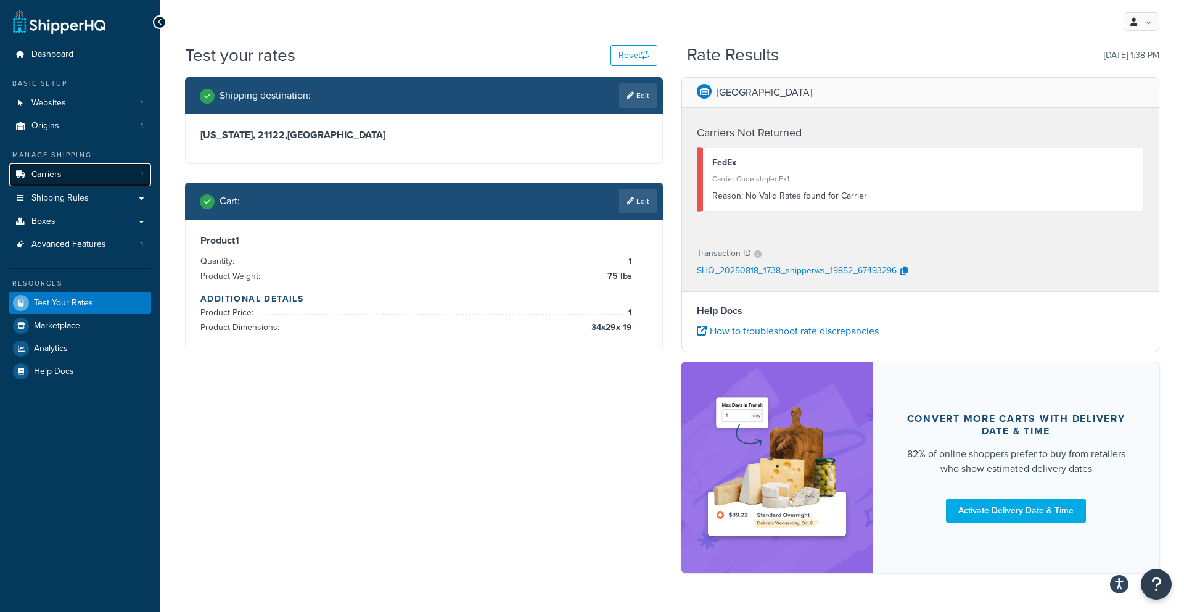
click at [54, 175] on span "Carriers" at bounding box center [46, 175] width 30 height 10
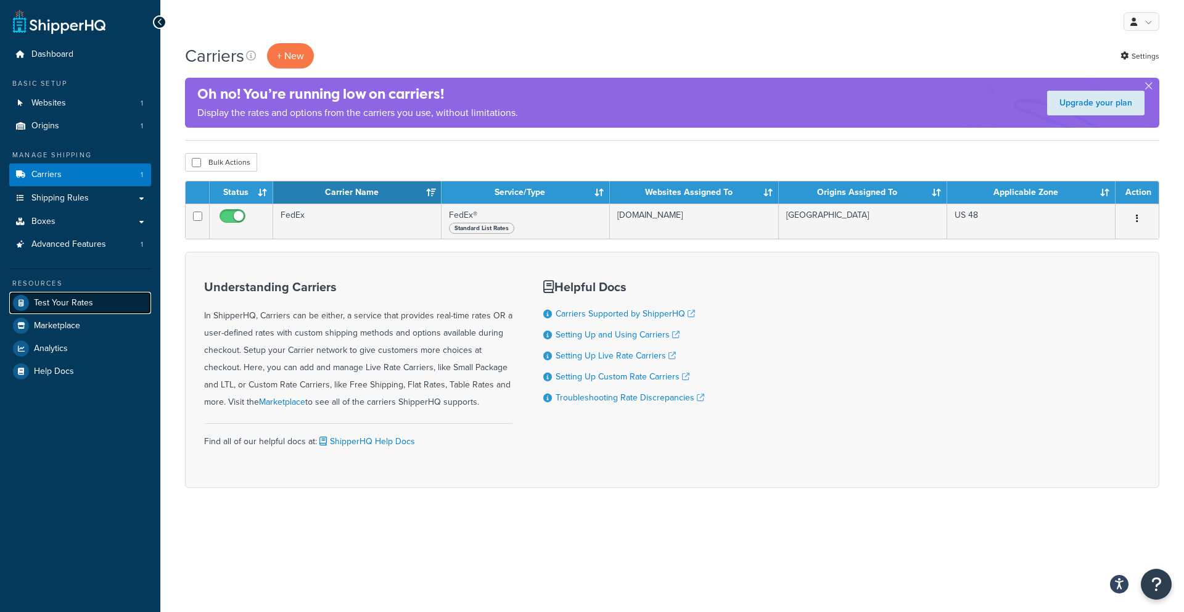
click at [61, 300] on span "Test Your Rates" at bounding box center [63, 303] width 59 height 10
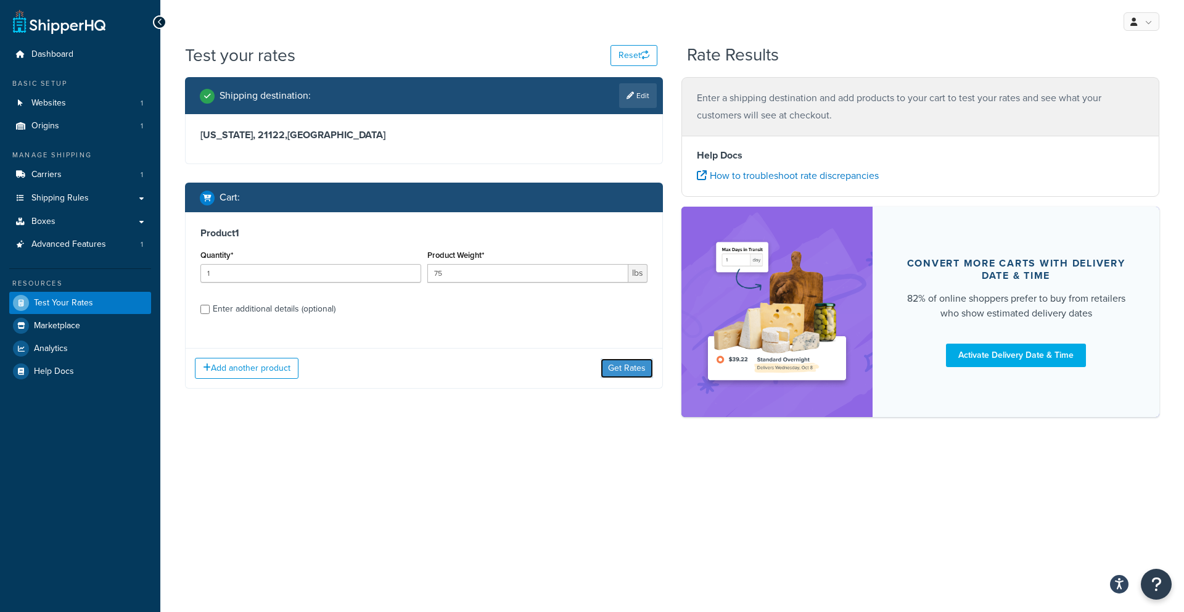
click at [625, 377] on button "Get Rates" at bounding box center [626, 368] width 52 height 20
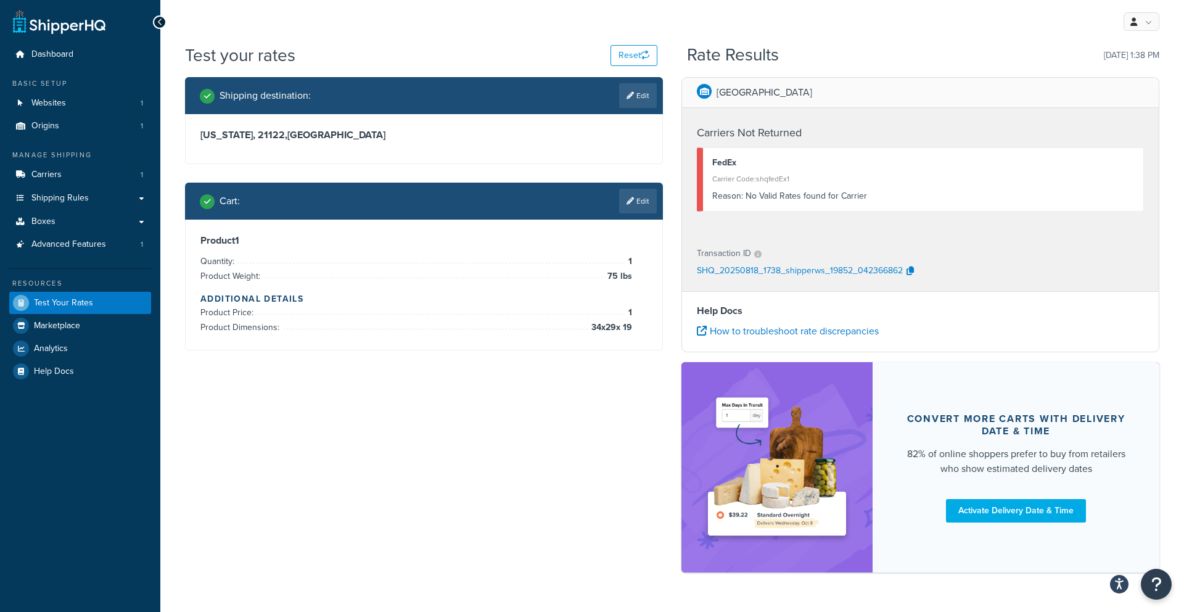
click at [623, 109] on div "Shipping destination : Edit" at bounding box center [424, 95] width 478 height 37
click at [93, 176] on link "Carriers 1" at bounding box center [80, 174] width 142 height 23
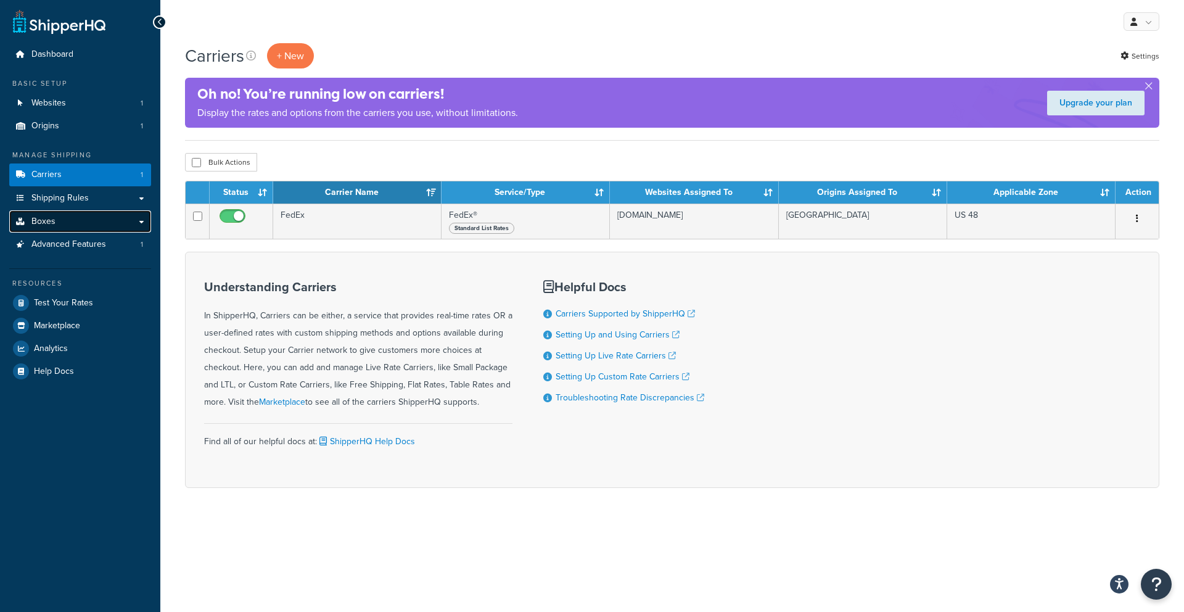
click at [92, 227] on link "Boxes" at bounding box center [80, 221] width 142 height 23
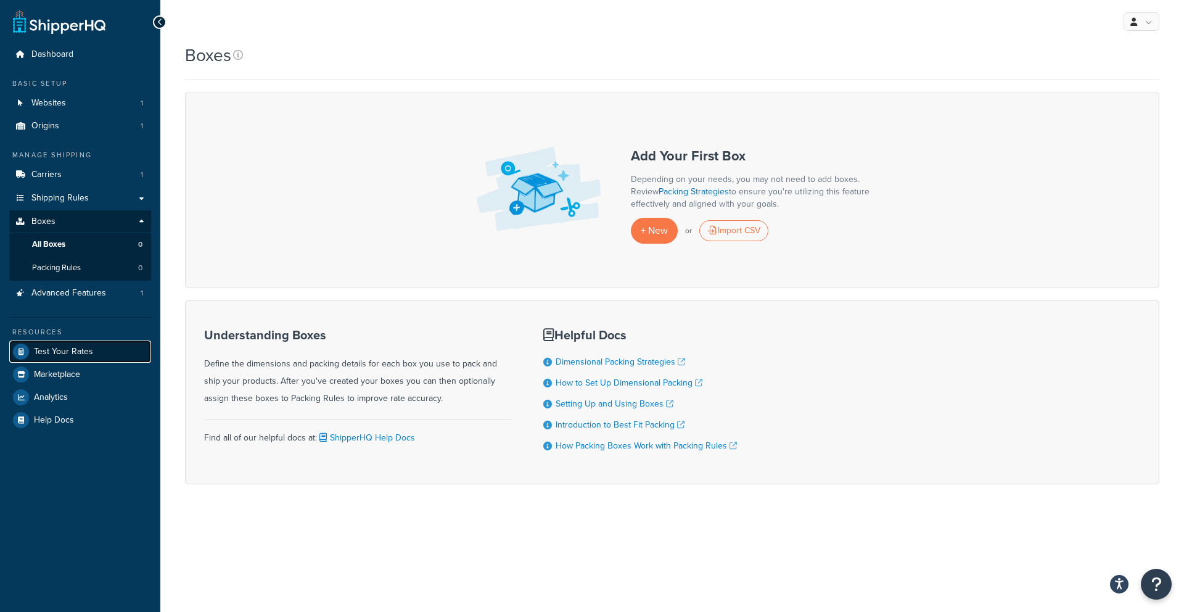
click at [80, 348] on span "Test Your Rates" at bounding box center [63, 351] width 59 height 10
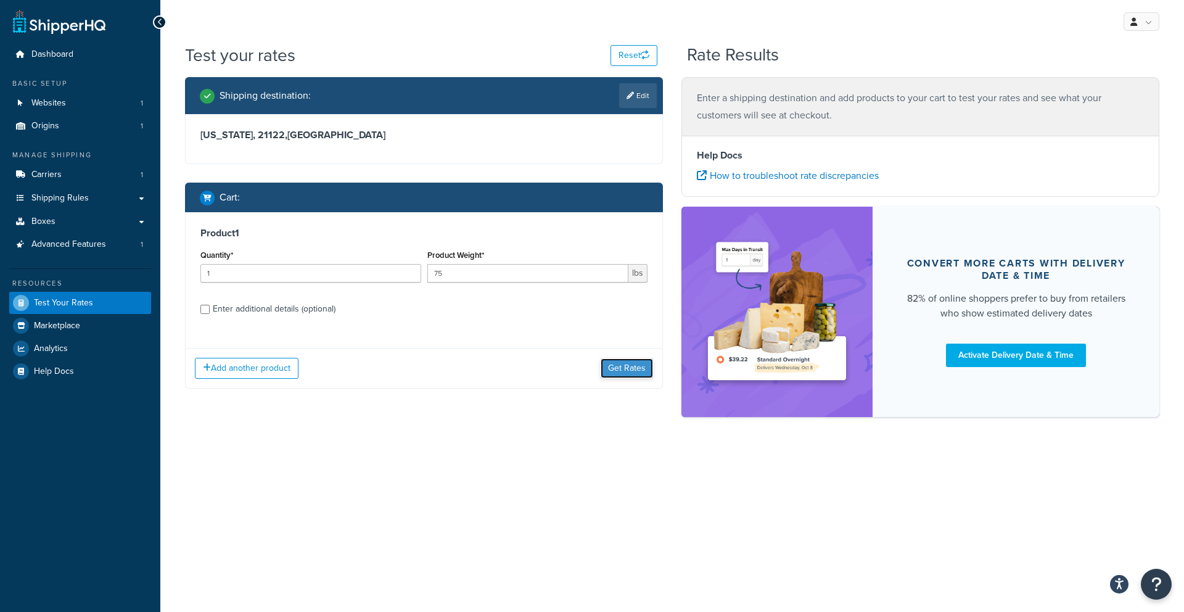
click at [642, 376] on button "Get Rates" at bounding box center [626, 368] width 52 height 20
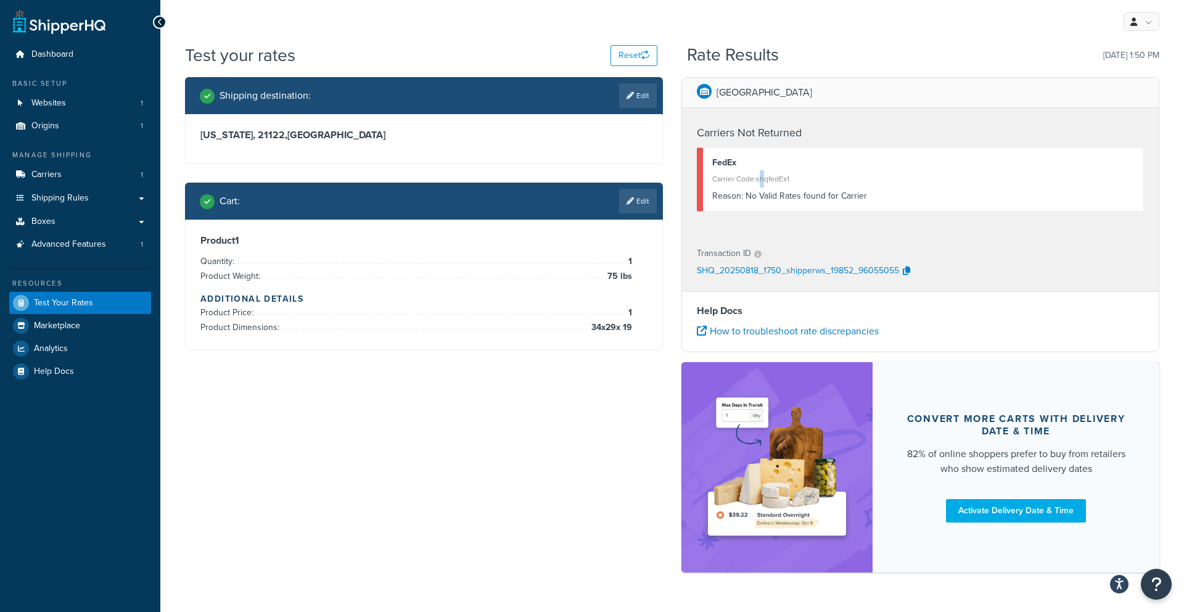
click at [764, 180] on div "Carrier Code: shqfedEx1" at bounding box center [923, 178] width 422 height 17
click at [624, 91] on link "Edit" at bounding box center [638, 95] width 38 height 25
select select "MD"
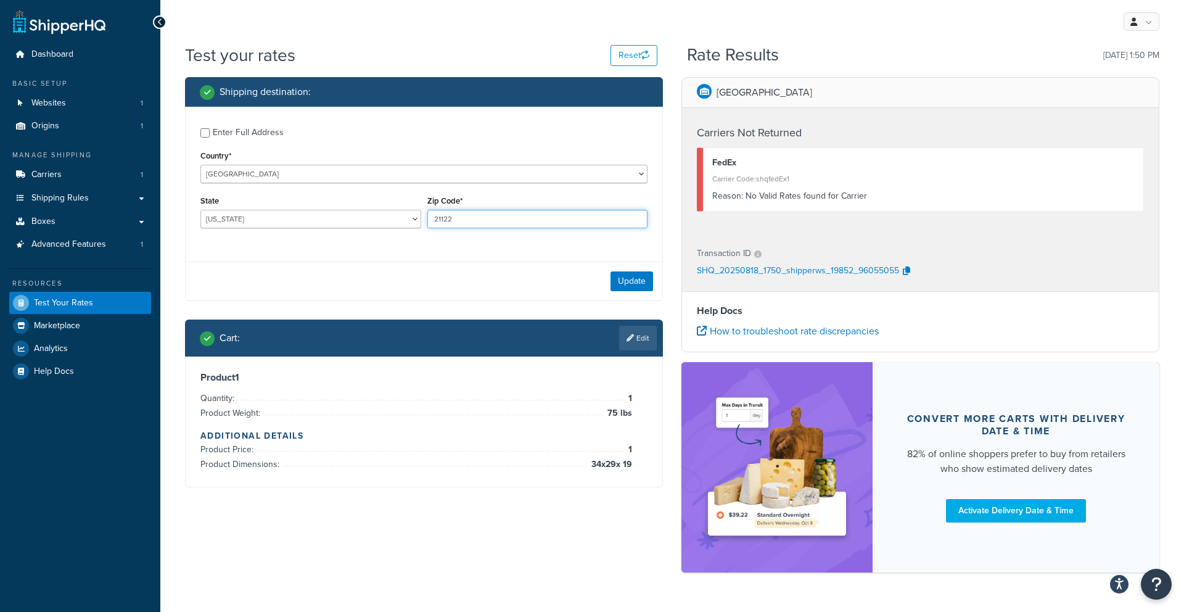
drag, startPoint x: 454, startPoint y: 219, endPoint x: 404, endPoint y: 216, distance: 50.0
click at [406, 215] on div "State [US_STATE] [US_STATE] [US_STATE] [US_STATE] [US_STATE] Armed Forces Ameri…" at bounding box center [423, 214] width 453 height 45
click at [403, 216] on select "[US_STATE] [US_STATE] [US_STATE] [US_STATE] [US_STATE] Armed Forces Americas Ar…" at bounding box center [310, 219] width 221 height 18
click at [479, 219] on input "21122" at bounding box center [537, 219] width 221 height 18
drag, startPoint x: 471, startPoint y: 226, endPoint x: 430, endPoint y: 216, distance: 42.0
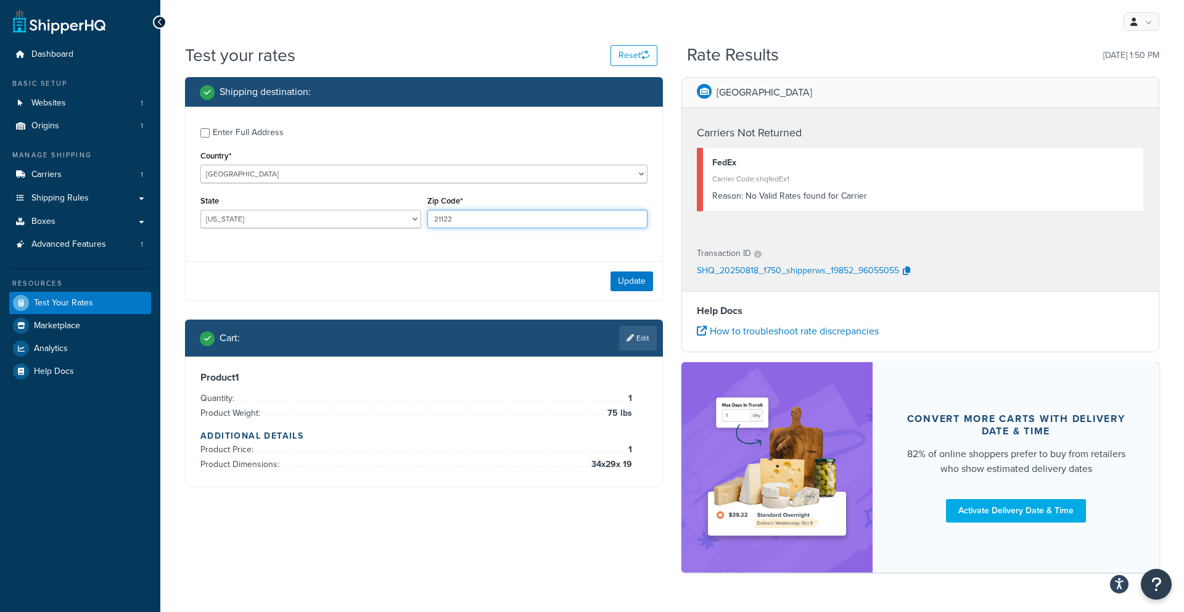
click at [430, 216] on input "21122" at bounding box center [537, 219] width 221 height 18
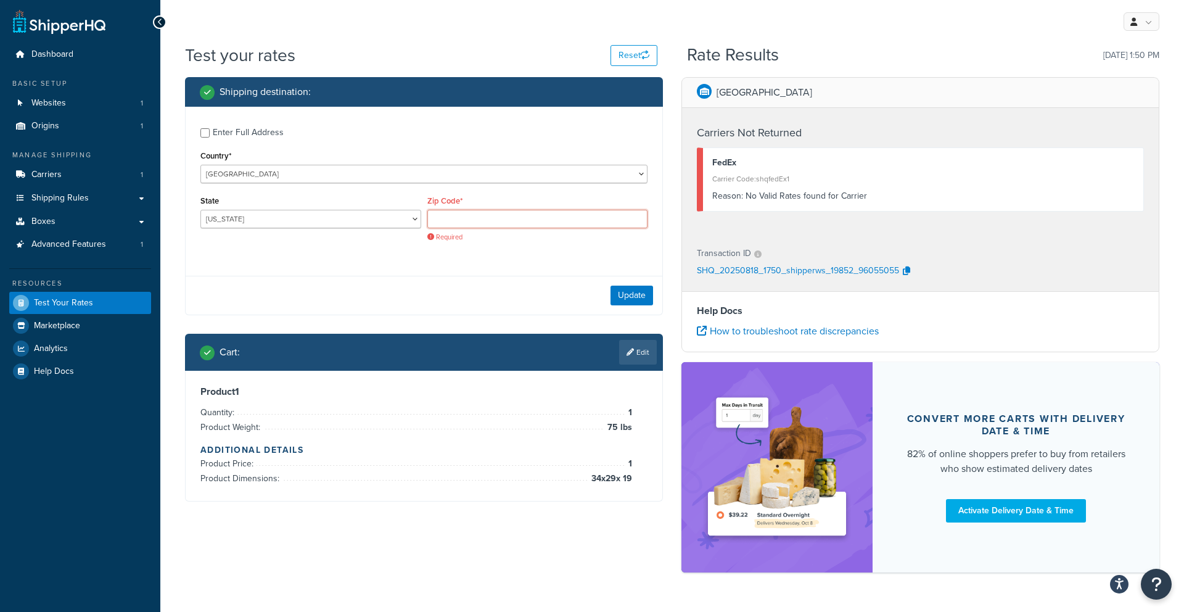
click at [462, 226] on input "Zip Code*" at bounding box center [537, 219] width 221 height 18
type input "34266"
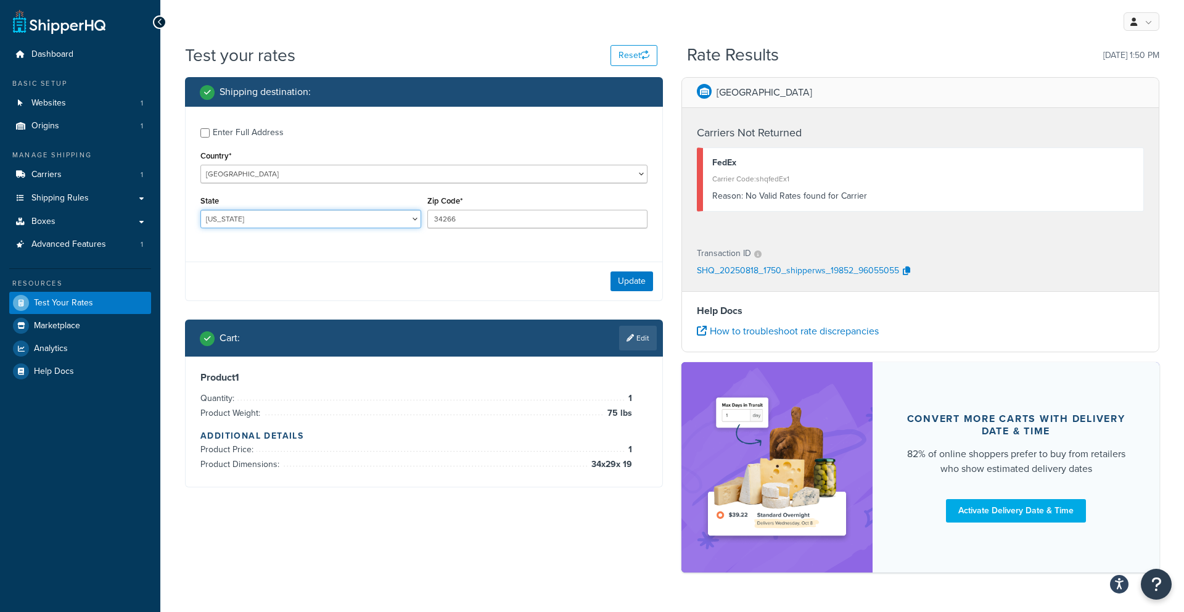
click at [372, 219] on select "Alabama Alaska American Samoa Arizona Arkansas Armed Forces Americas Armed Forc…" at bounding box center [310, 219] width 221 height 18
select select "FL"
click at [200, 210] on select "Alabama Alaska American Samoa Arizona Arkansas Armed Forces Americas Armed Forc…" at bounding box center [310, 219] width 221 height 18
click at [634, 284] on button "Update" at bounding box center [631, 281] width 43 height 20
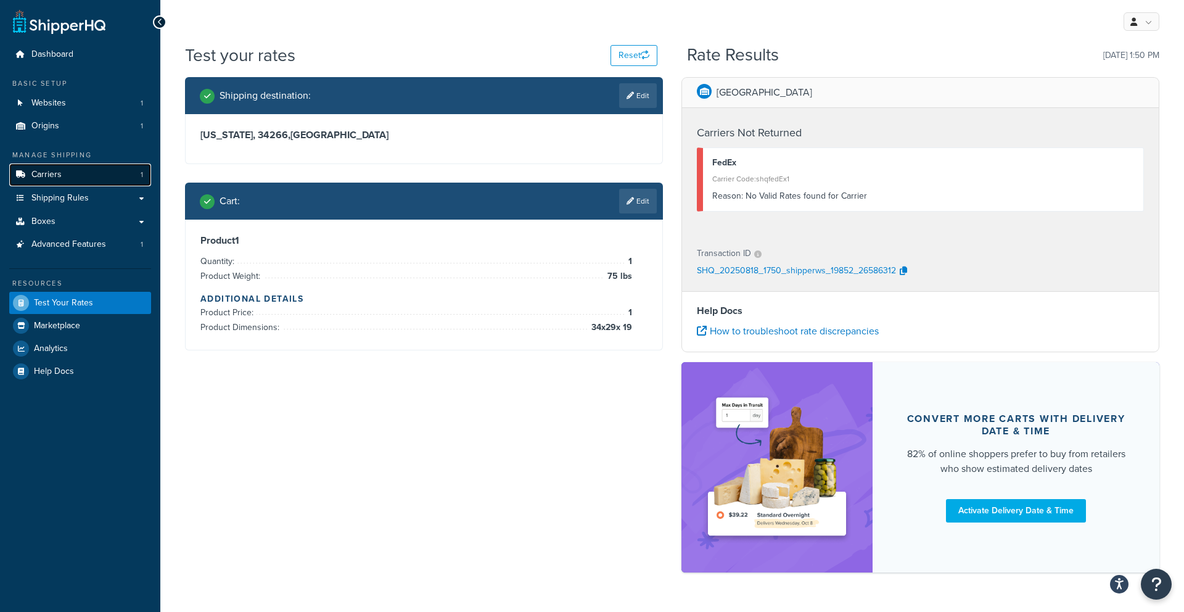
click at [34, 181] on link "Carriers 1" at bounding box center [80, 174] width 142 height 23
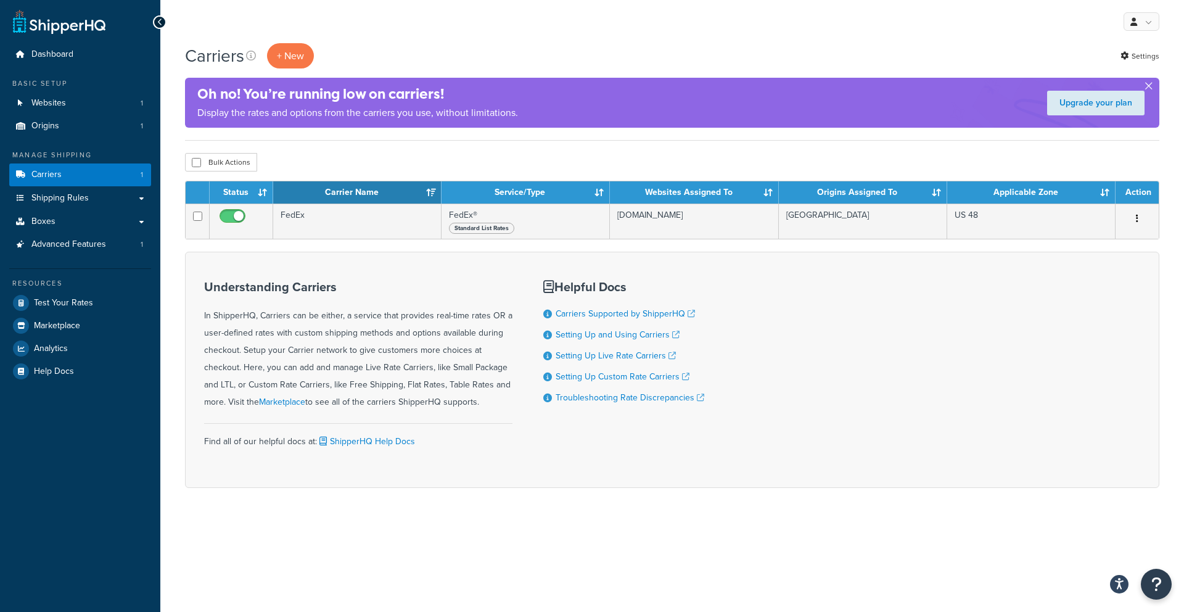
click at [1150, 89] on button "button" at bounding box center [1148, 88] width 3 height 3
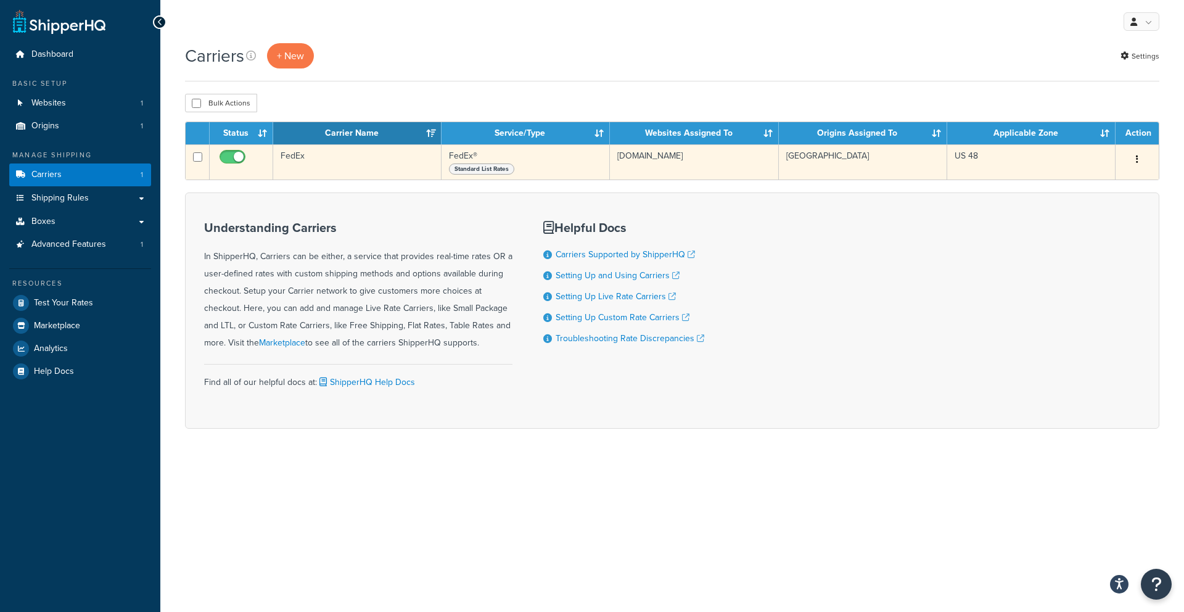
click at [852, 166] on td "[GEOGRAPHIC_DATA]" at bounding box center [863, 161] width 168 height 35
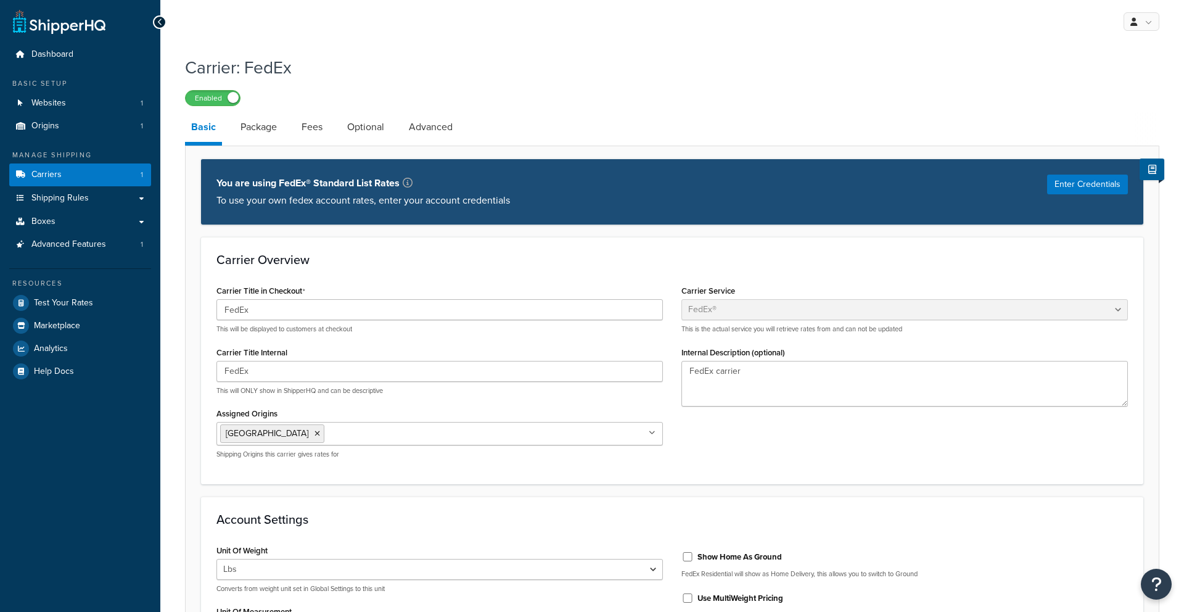
select select "fedEx"
select select "REGULAR_PICKUP"
select select "YOUR_PACKAGING"
click at [49, 298] on span "Test Your Rates" at bounding box center [63, 303] width 59 height 10
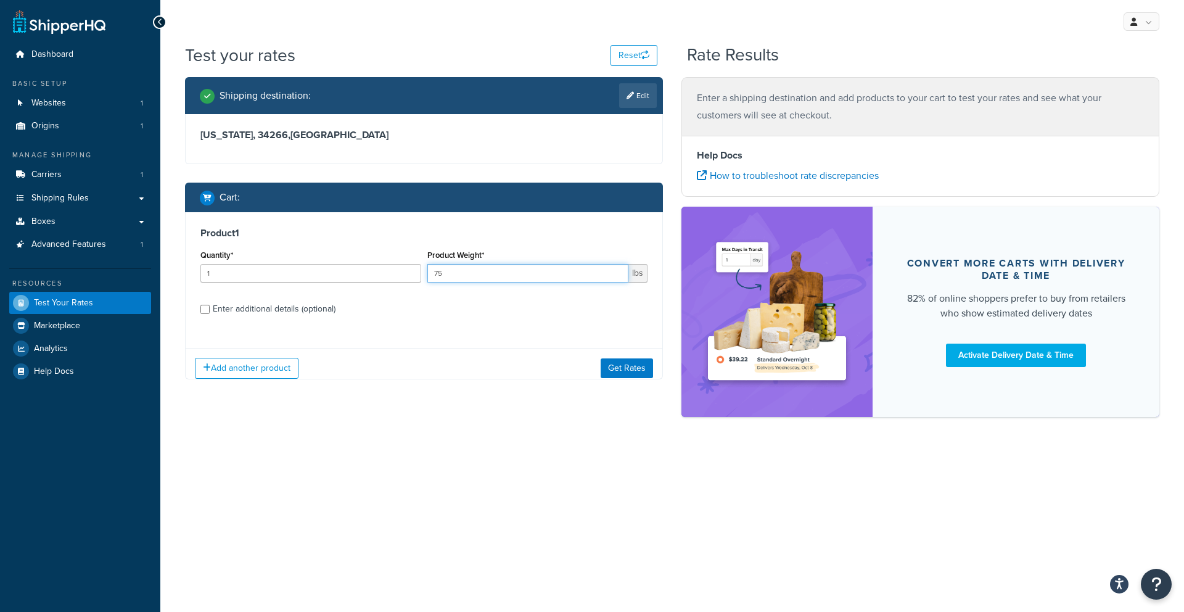
click at [469, 281] on input "75" at bounding box center [528, 273] width 202 height 18
type input "7"
type input "45"
click at [619, 364] on button "Get Rates" at bounding box center [626, 368] width 52 height 20
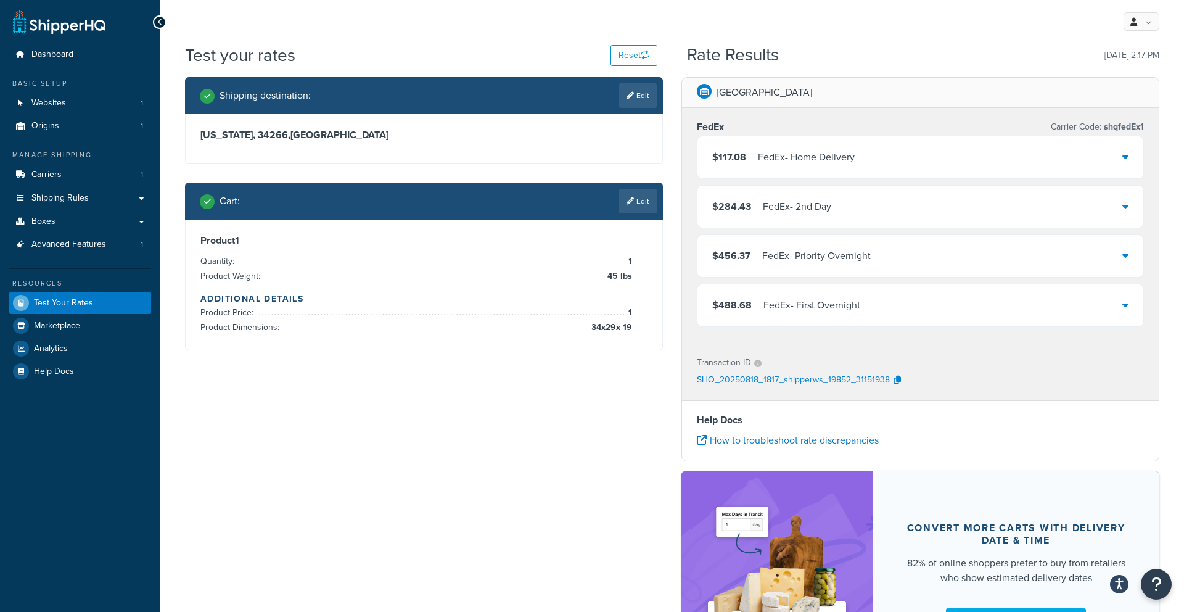
click at [629, 210] on link "Edit" at bounding box center [638, 201] width 38 height 25
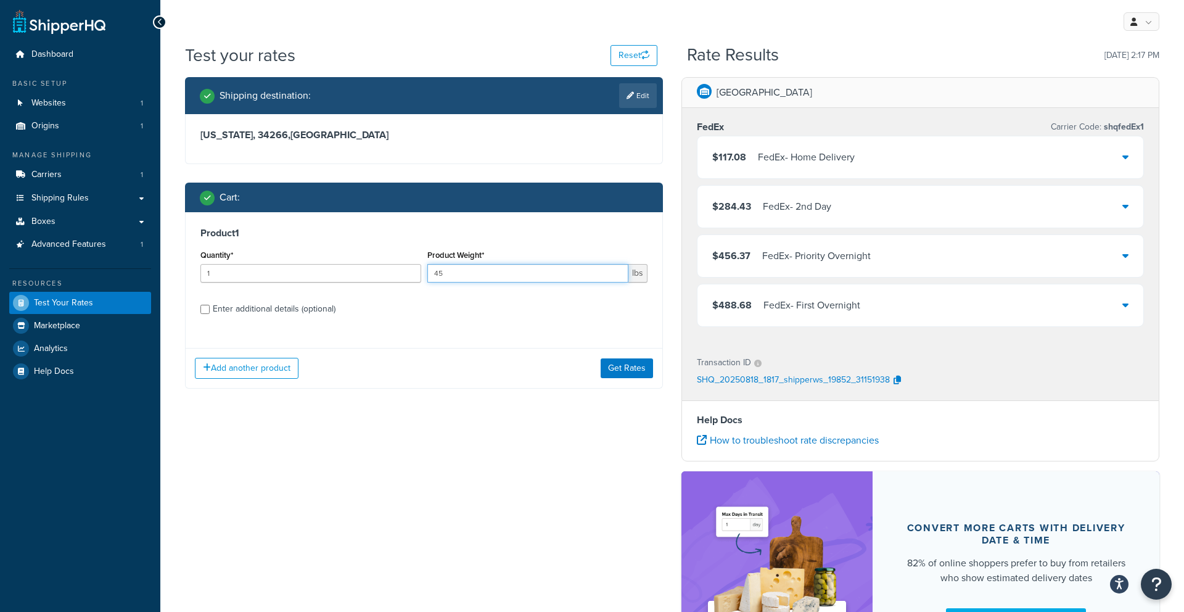
click at [538, 278] on input "45" at bounding box center [528, 273] width 202 height 18
type input "4"
type input "75"
click at [648, 369] on button "Get Rates" at bounding box center [626, 368] width 52 height 20
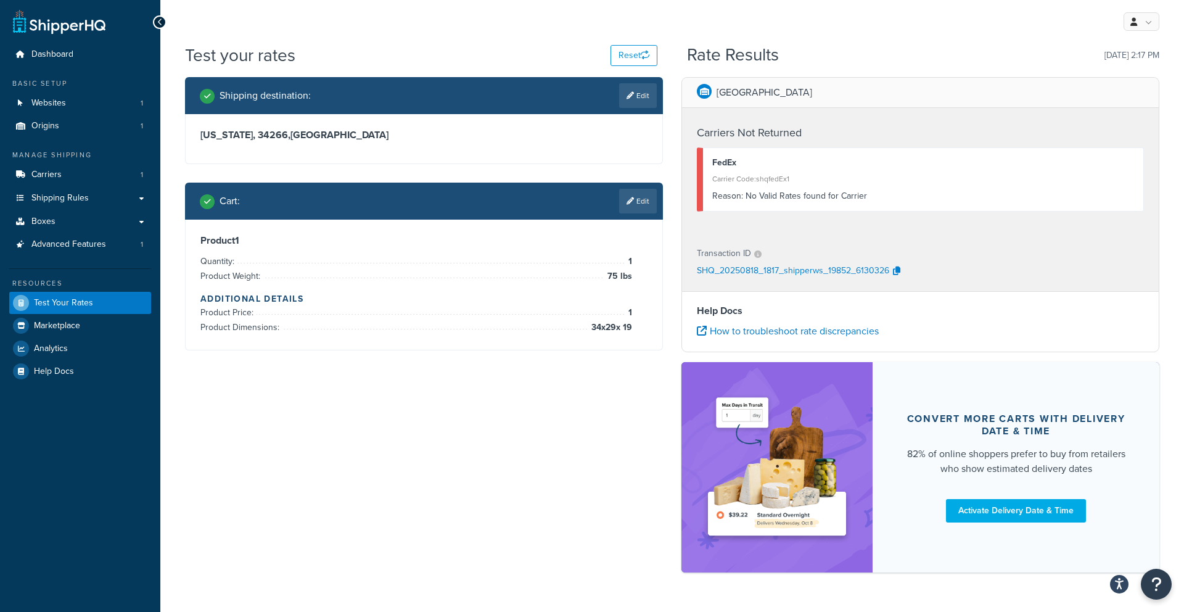
click at [638, 202] on link "Edit" at bounding box center [638, 201] width 38 height 25
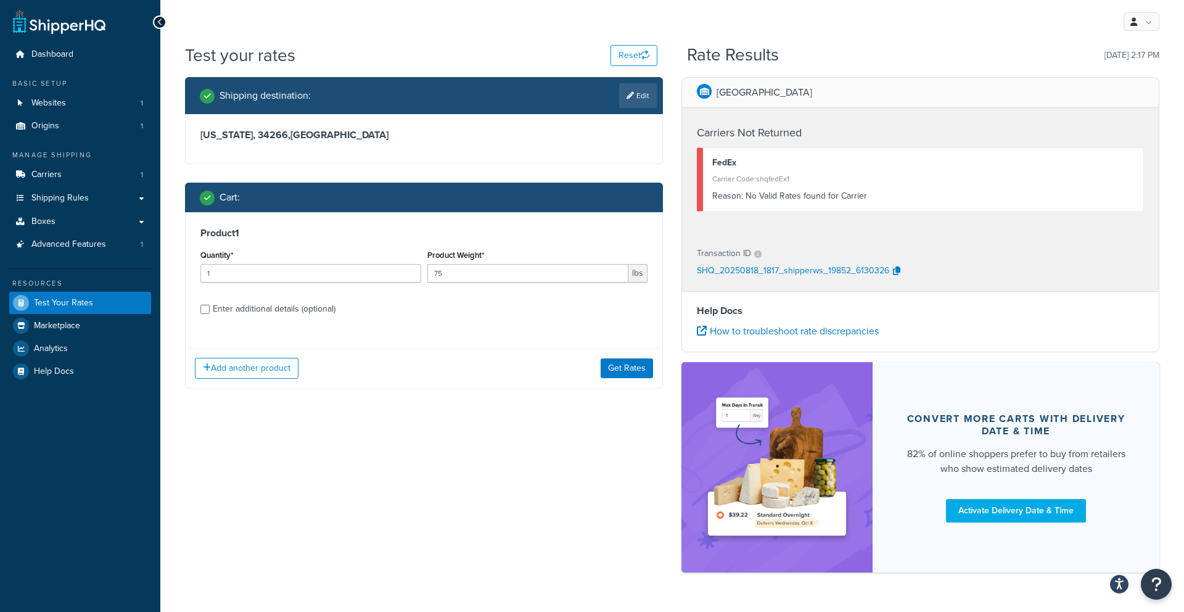
drag, startPoint x: 296, startPoint y: 308, endPoint x: 388, endPoint y: 300, distance: 92.8
click at [297, 308] on div "Enter additional details (optional)" at bounding box center [274, 308] width 123 height 17
click at [210, 308] on input "Enter additional details (optional)" at bounding box center [204, 309] width 9 height 9
checkbox input "true"
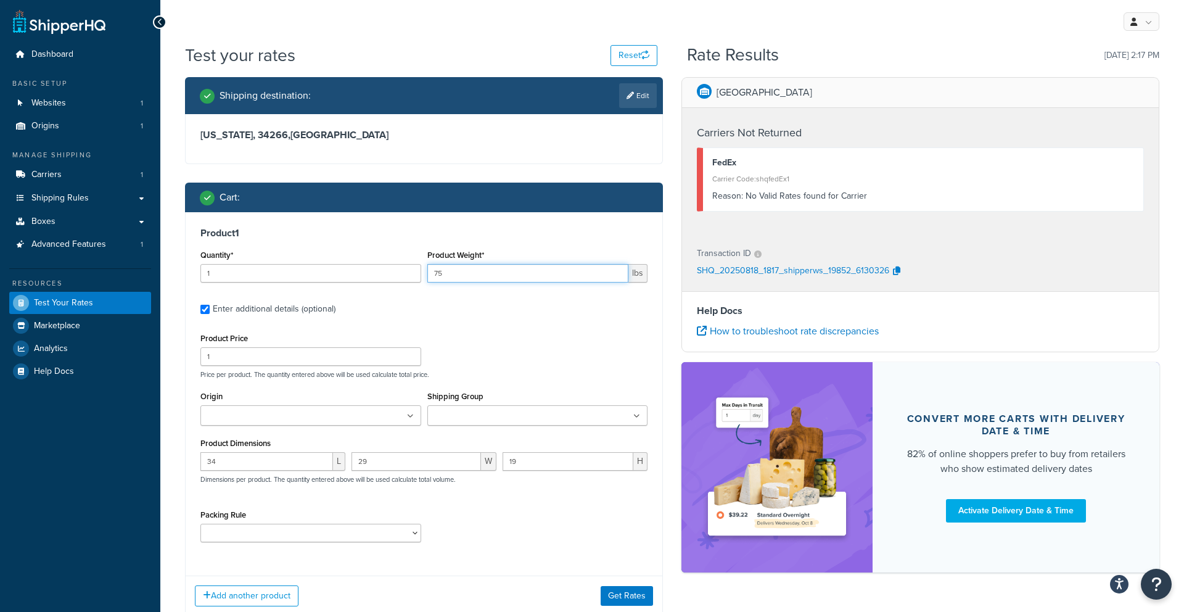
click at [459, 276] on input "75" at bounding box center [528, 273] width 202 height 18
type input "7"
type input "45"
click at [632, 587] on div "Add another product Get Rates" at bounding box center [424, 595] width 477 height 40
click at [633, 595] on button "Get Rates" at bounding box center [626, 596] width 52 height 20
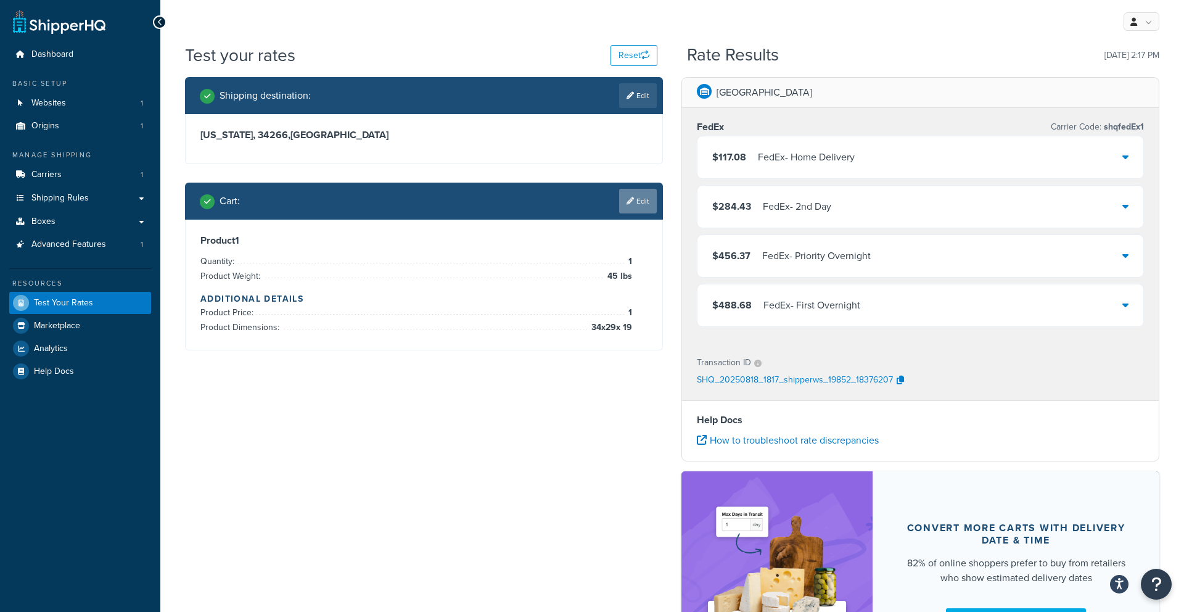
click at [626, 205] on link "Edit" at bounding box center [638, 201] width 38 height 25
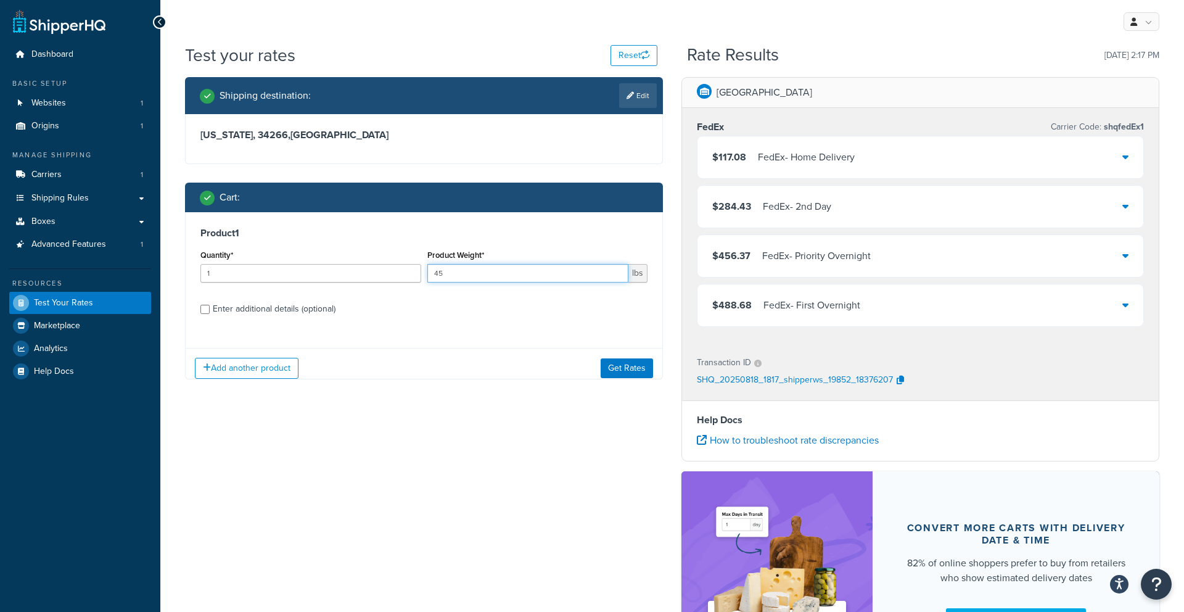
click at [498, 272] on input "45" at bounding box center [528, 273] width 202 height 18
type input "4"
type input "60"
click at [615, 371] on button "Get Rates" at bounding box center [626, 368] width 52 height 20
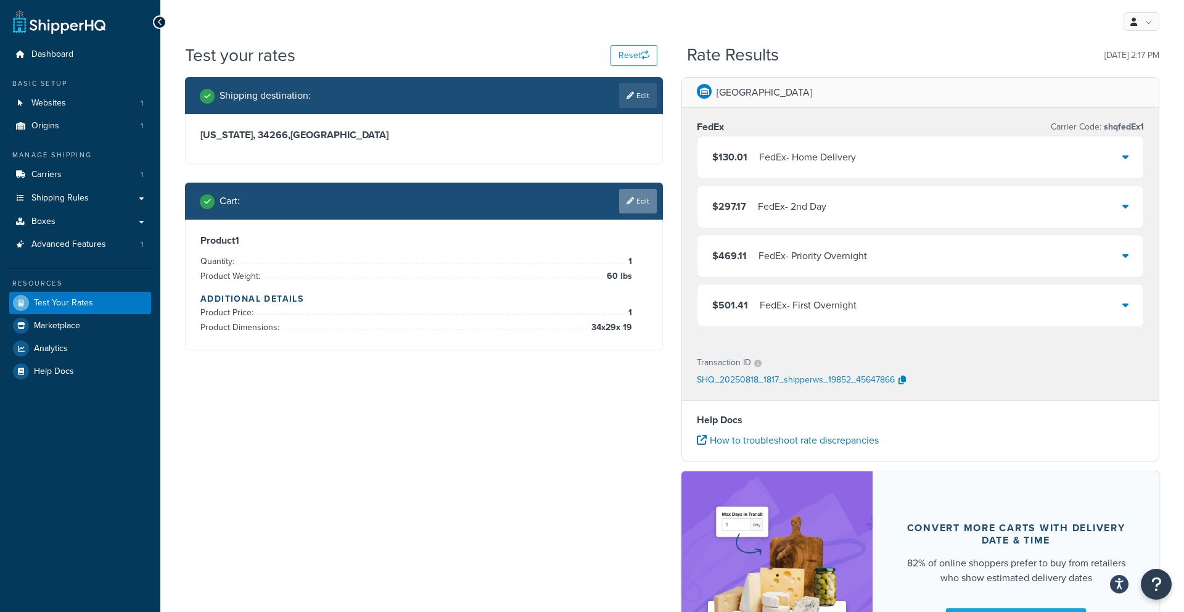
click at [630, 203] on icon at bounding box center [629, 200] width 7 height 7
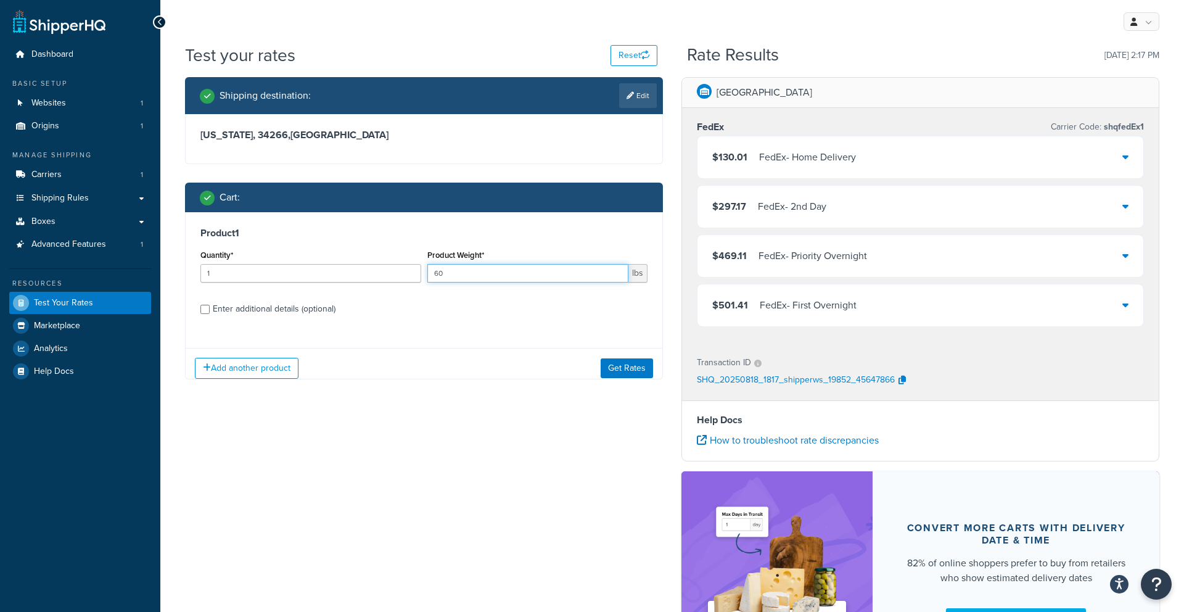
click at [485, 269] on input "60" at bounding box center [528, 273] width 202 height 18
type input "6"
type input "70"
click at [625, 361] on button "Get Rates" at bounding box center [626, 368] width 52 height 20
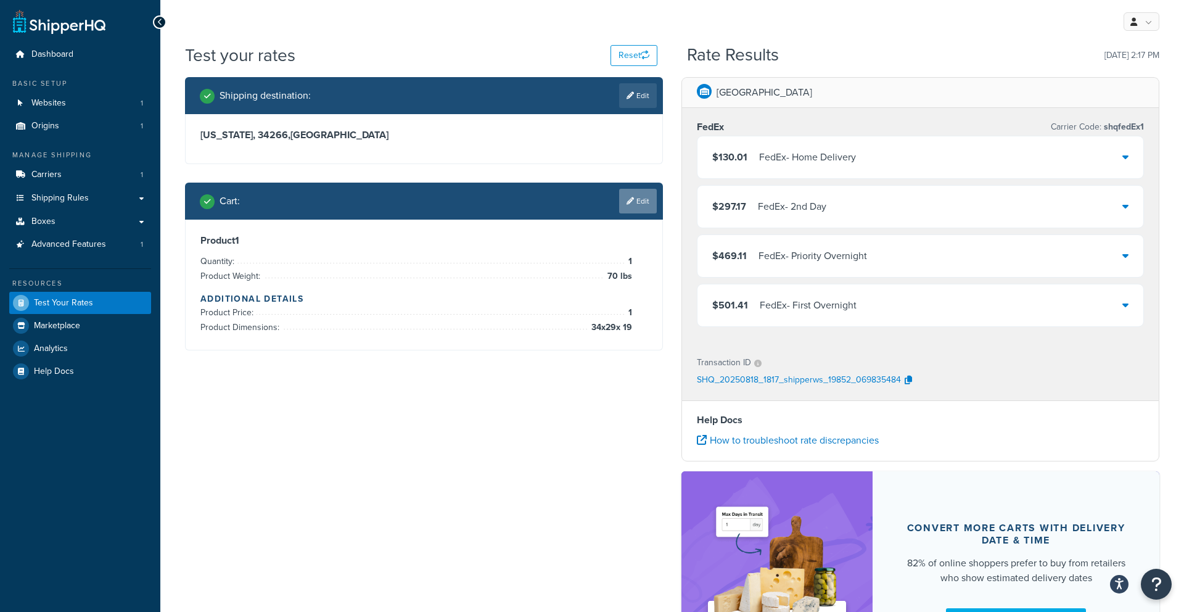
click at [647, 194] on link "Edit" at bounding box center [638, 201] width 38 height 25
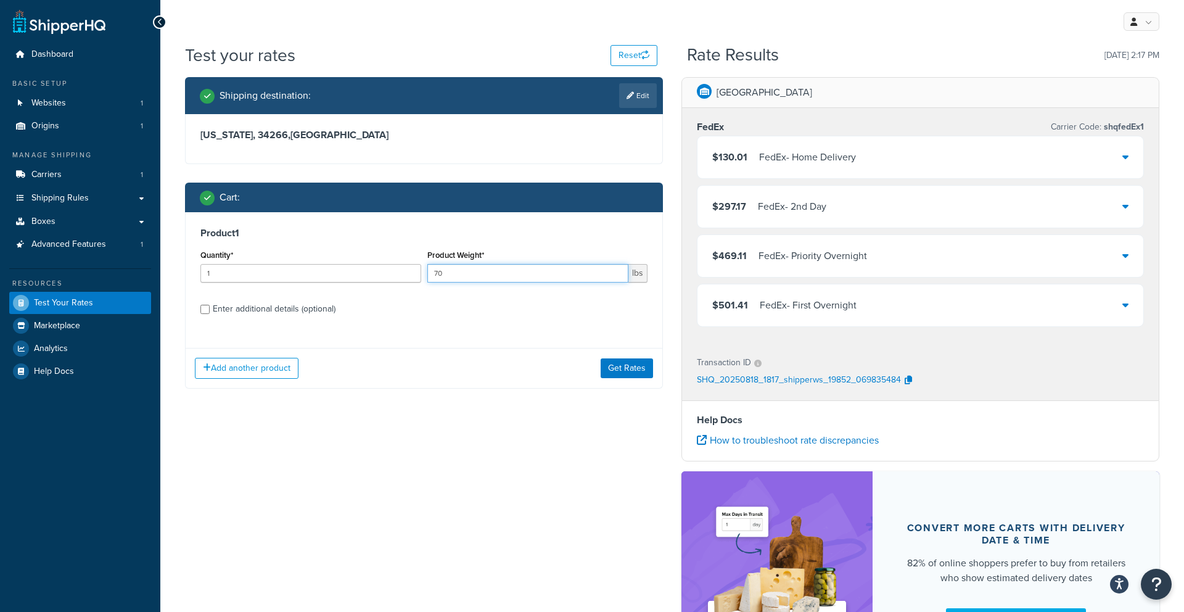
click at [485, 280] on input "70" at bounding box center [528, 273] width 202 height 18
type input "75"
click at [623, 364] on button "Get Rates" at bounding box center [626, 368] width 52 height 20
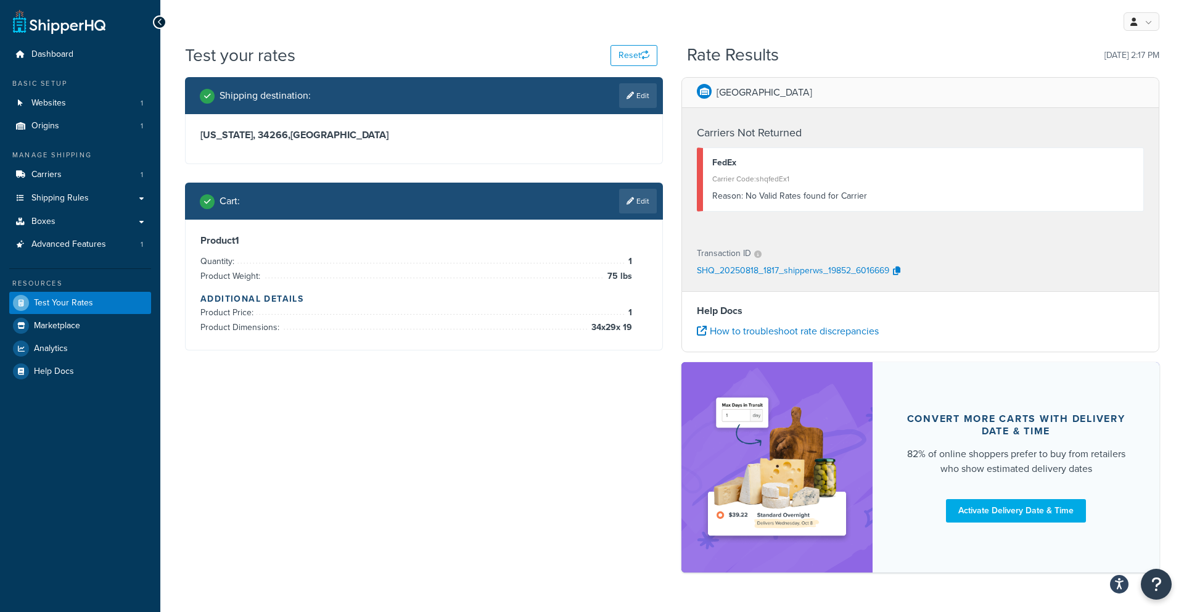
click at [631, 216] on div "Cart : Edit" at bounding box center [424, 200] width 478 height 37
click at [639, 204] on link "Edit" at bounding box center [638, 201] width 38 height 25
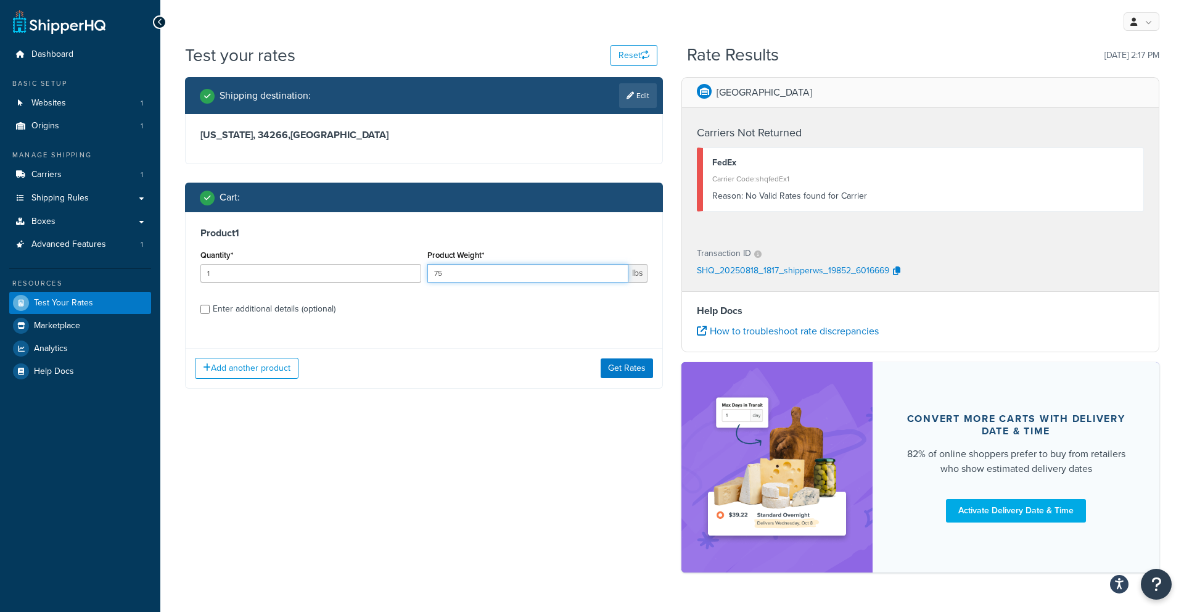
click at [507, 273] on input "75" at bounding box center [528, 273] width 202 height 18
type input "70"
click at [613, 375] on button "Get Rates" at bounding box center [626, 368] width 52 height 20
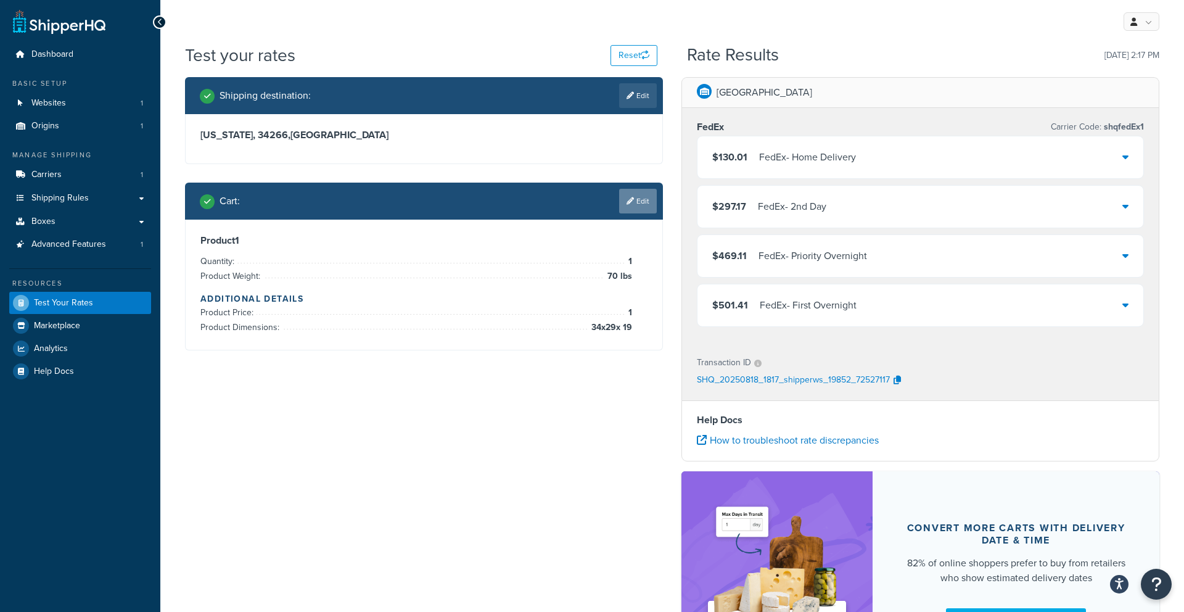
click at [621, 203] on link "Edit" at bounding box center [638, 201] width 38 height 25
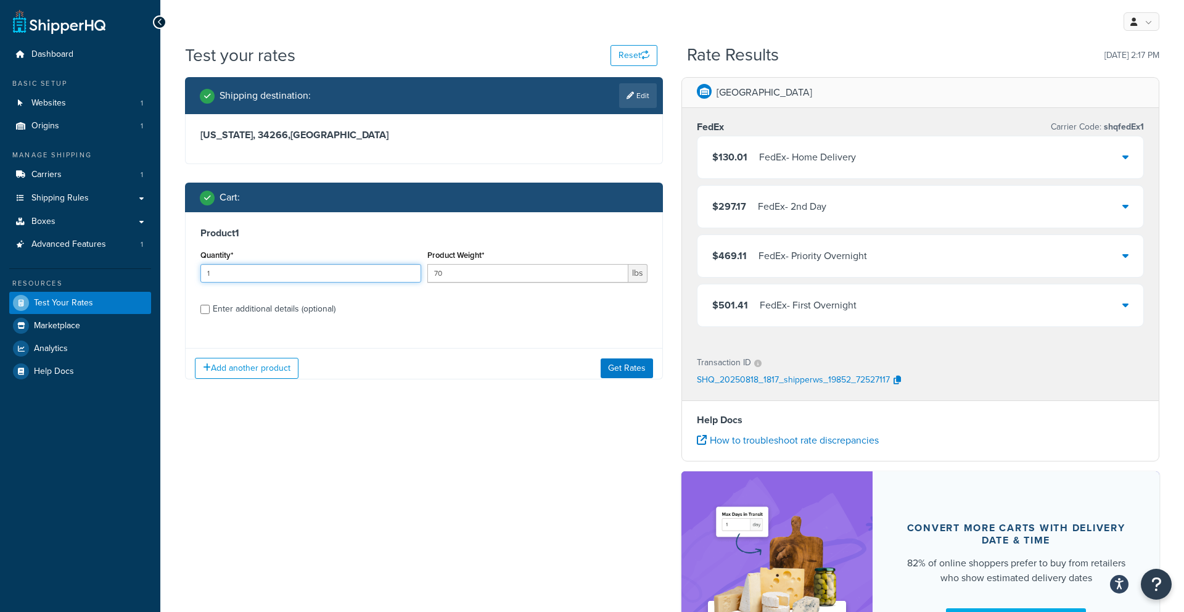
click at [276, 275] on input "1" at bounding box center [310, 273] width 221 height 18
type input "2"
click at [617, 364] on button "Get Rates" at bounding box center [626, 368] width 52 height 20
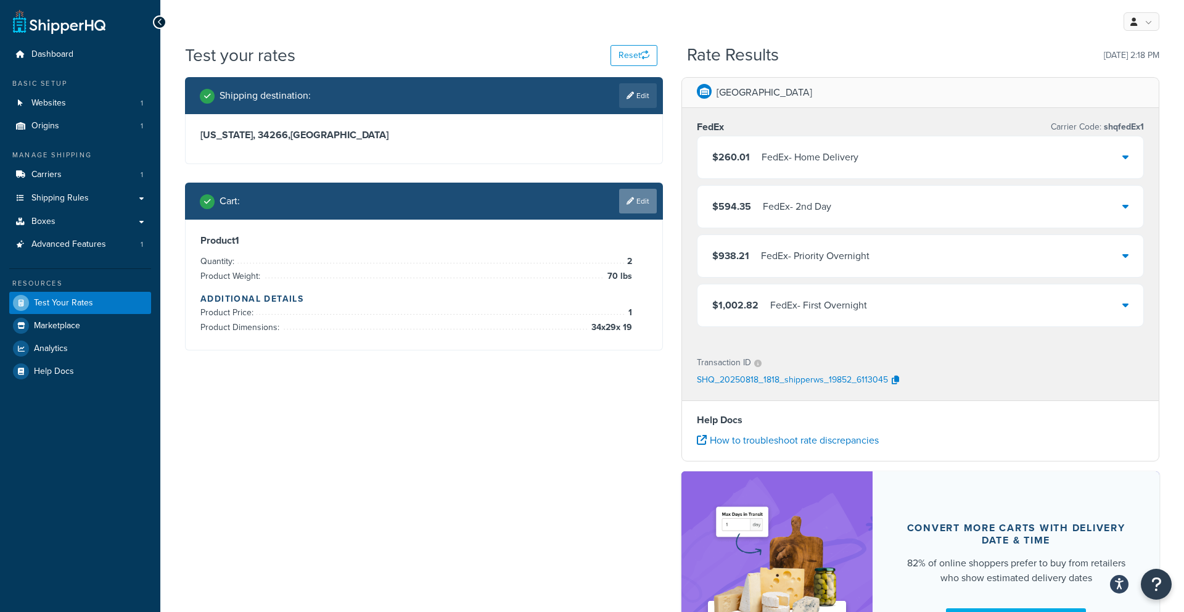
click at [650, 202] on link "Edit" at bounding box center [638, 201] width 38 height 25
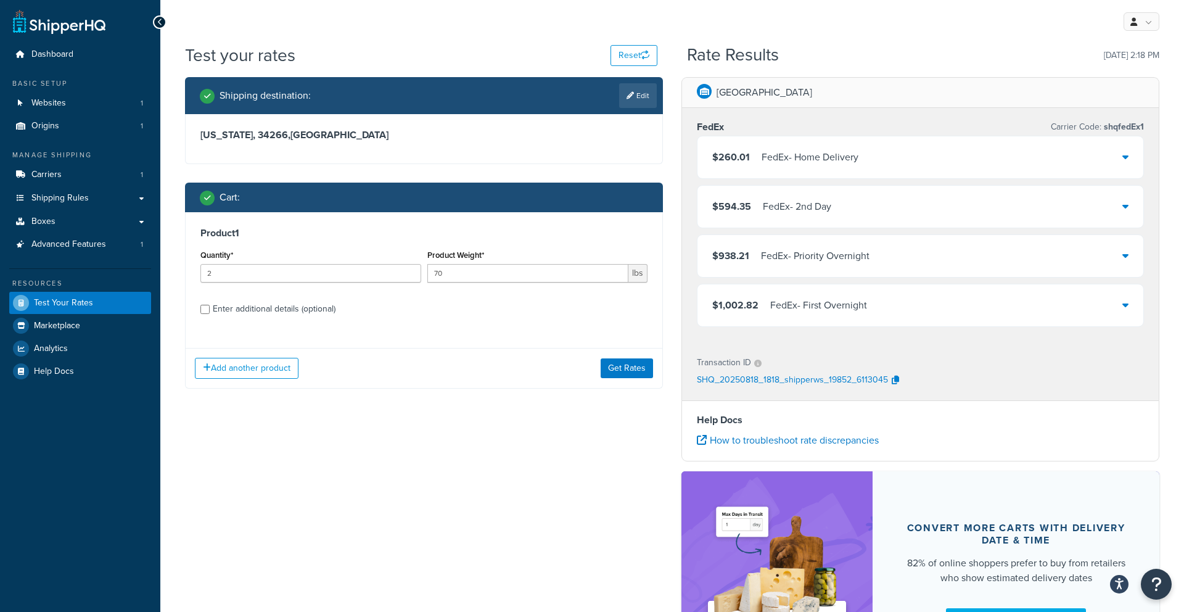
click at [216, 306] on div "Enter additional details (optional)" at bounding box center [274, 308] width 123 height 17
click at [210, 306] on input "Enter additional details (optional)" at bounding box center [204, 309] width 9 height 9
checkbox input "true"
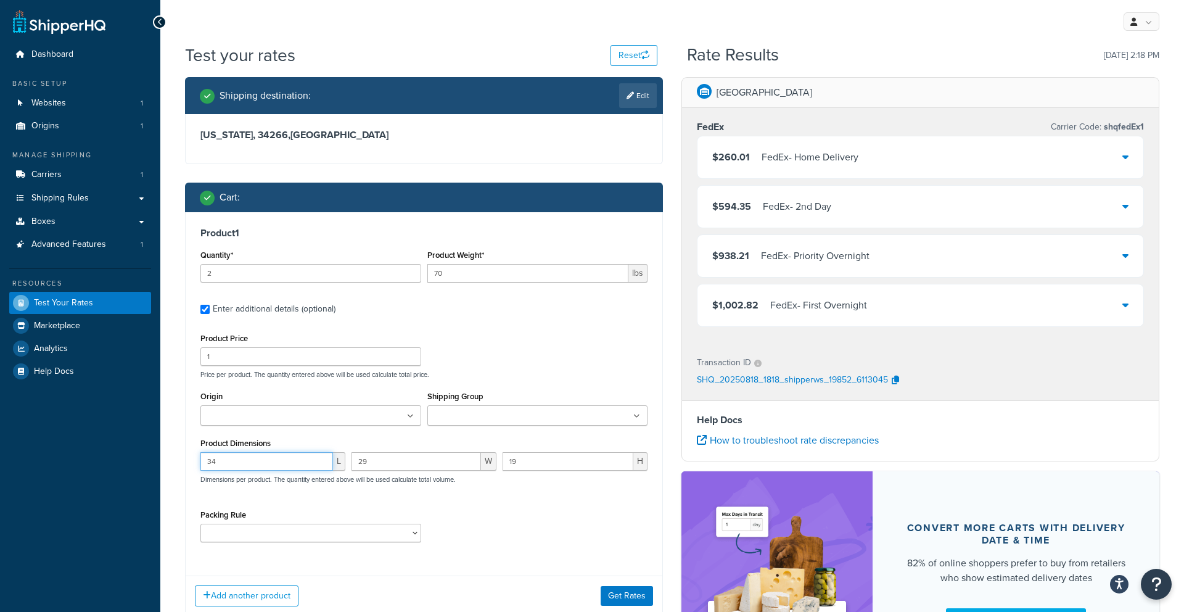
drag, startPoint x: 291, startPoint y: 456, endPoint x: 237, endPoint y: 459, distance: 54.3
click at [237, 459] on input "34" at bounding box center [266, 461] width 133 height 18
type input "3"
click at [395, 458] on input "29" at bounding box center [415, 461] width 129 height 18
type input "2"
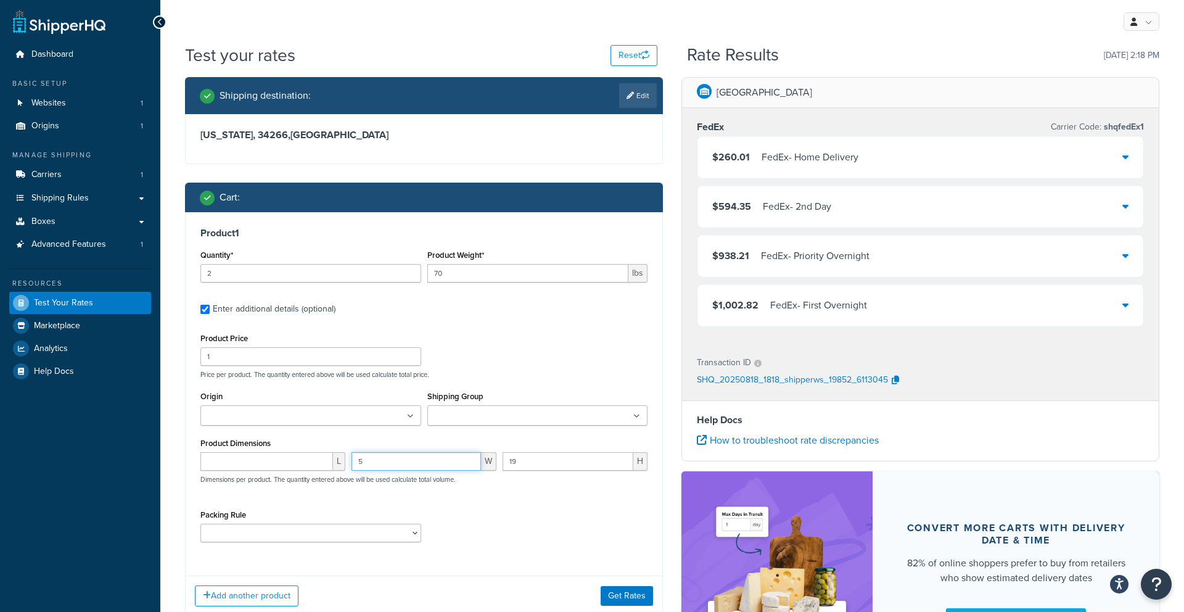
type input "5"
click at [517, 453] on input "17" at bounding box center [567, 461] width 131 height 18
type input "1"
click at [610, 589] on button "Get Rates" at bounding box center [626, 596] width 52 height 20
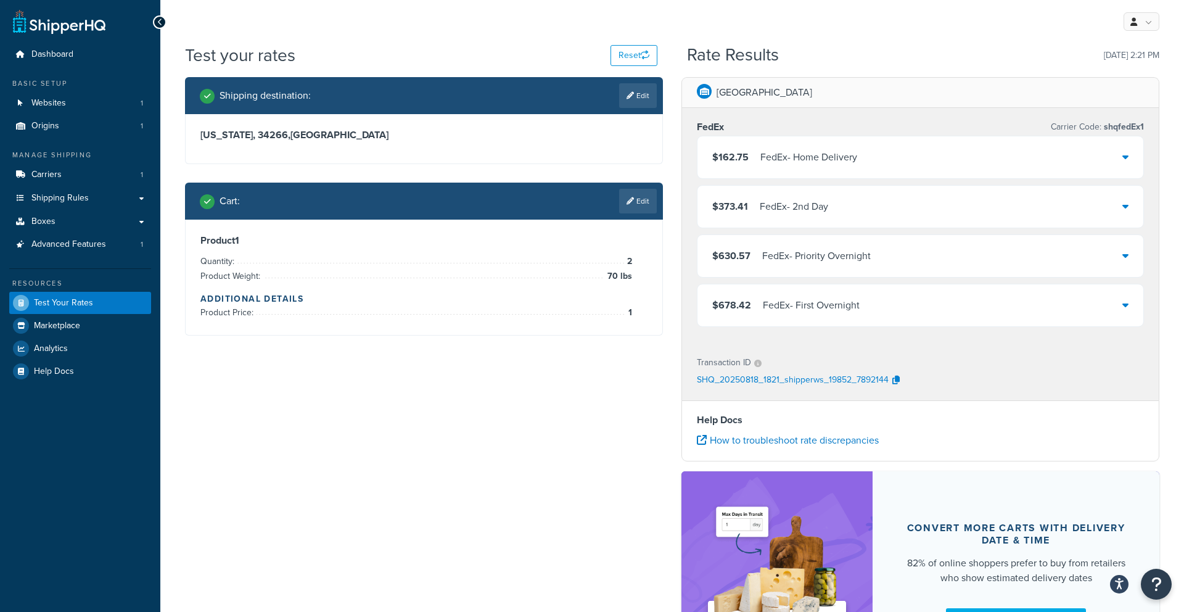
click at [628, 213] on div "Cart : Edit" at bounding box center [424, 200] width 478 height 37
click at [631, 206] on link "Edit" at bounding box center [638, 201] width 38 height 25
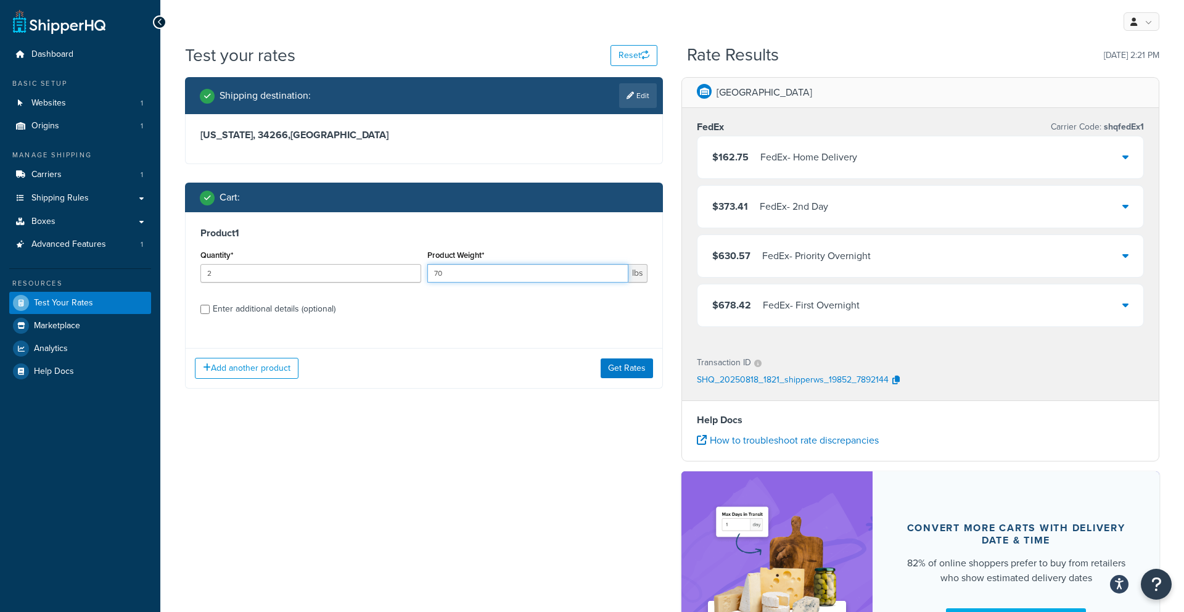
click at [528, 274] on input "70" at bounding box center [528, 273] width 202 height 18
type input "7"
type input "45"
click at [628, 352] on div "Add another product Get Rates" at bounding box center [424, 368] width 477 height 40
click at [626, 363] on button "Get Rates" at bounding box center [626, 368] width 52 height 20
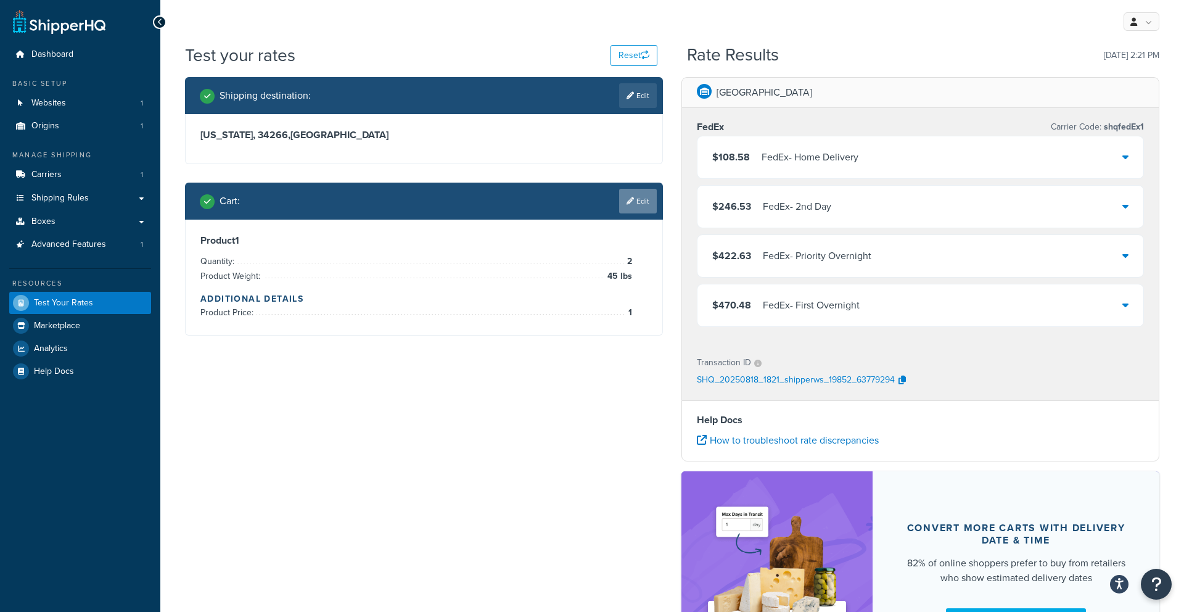
click at [639, 204] on link "Edit" at bounding box center [638, 201] width 38 height 25
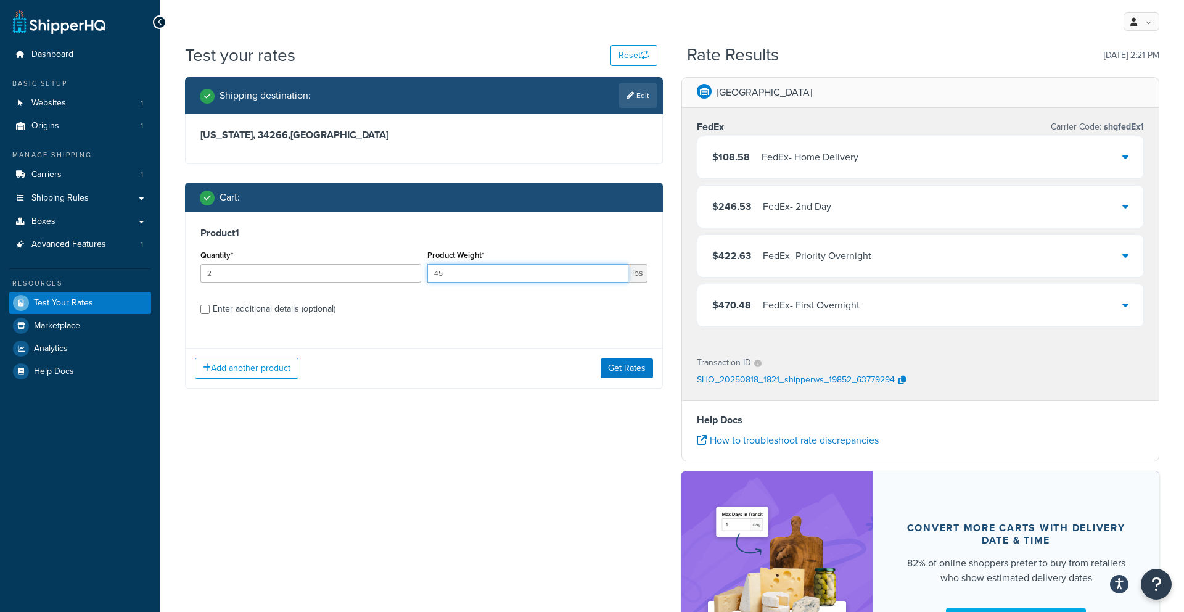
click at [576, 279] on input "45" at bounding box center [528, 273] width 202 height 18
type input "4"
type input "55"
click at [628, 375] on button "Get Rates" at bounding box center [626, 368] width 52 height 20
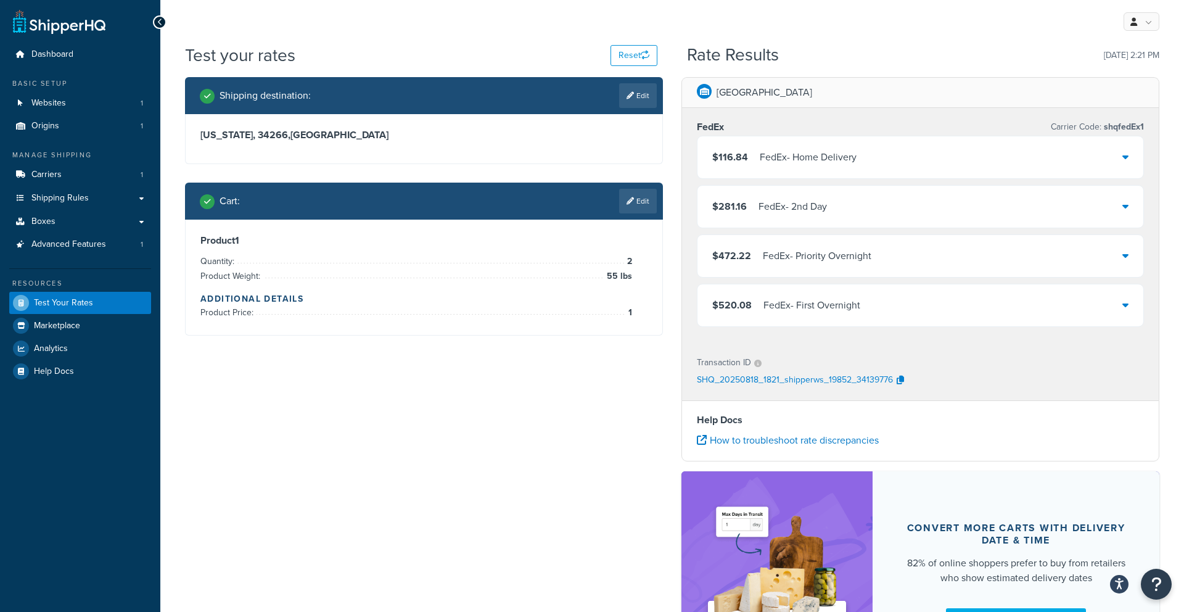
click at [633, 205] on link "Edit" at bounding box center [638, 201] width 38 height 25
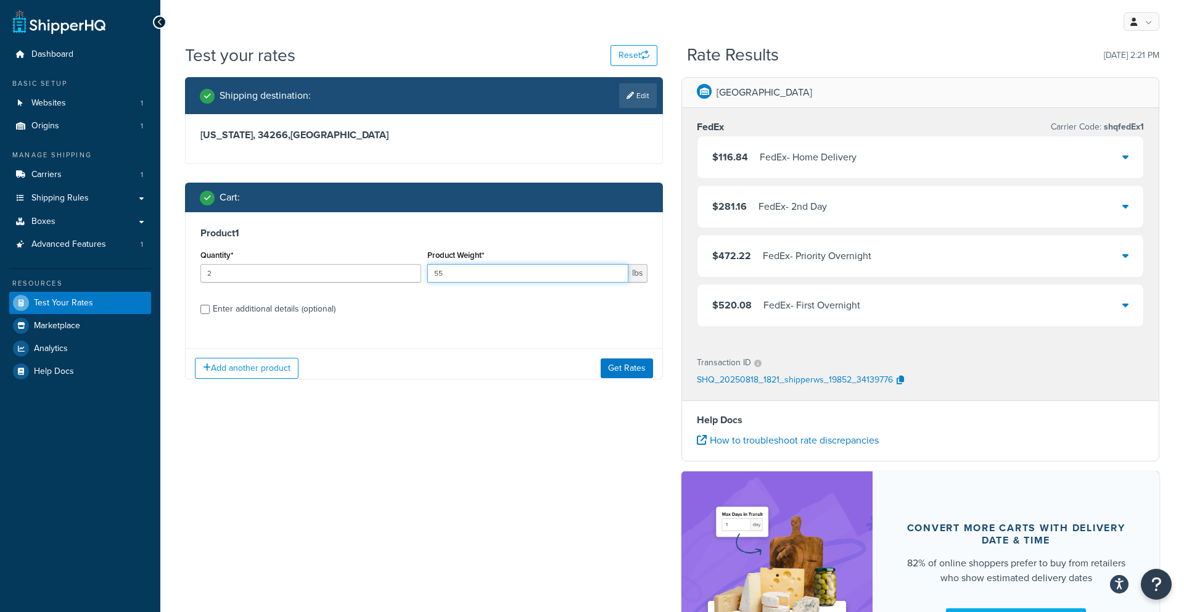
click at [522, 268] on input "55" at bounding box center [528, 273] width 202 height 18
type input "5"
click at [625, 380] on div "Add another product Get Rates" at bounding box center [424, 368] width 477 height 40
click at [621, 372] on button "Get Rates" at bounding box center [626, 368] width 52 height 20
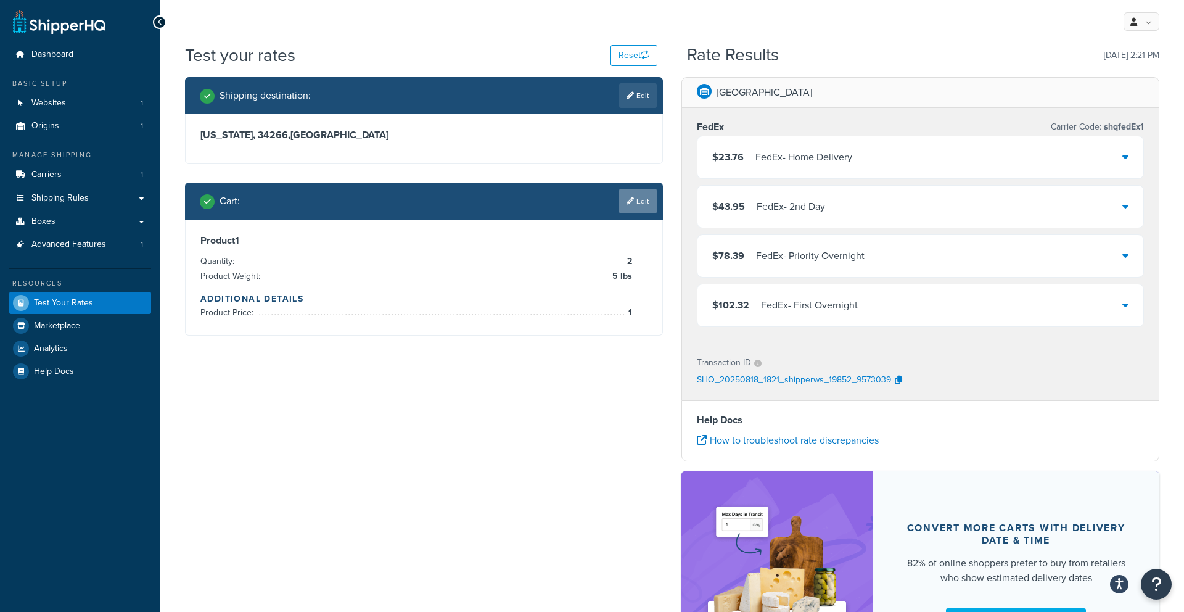
click at [629, 212] on link "Edit" at bounding box center [638, 201] width 38 height 25
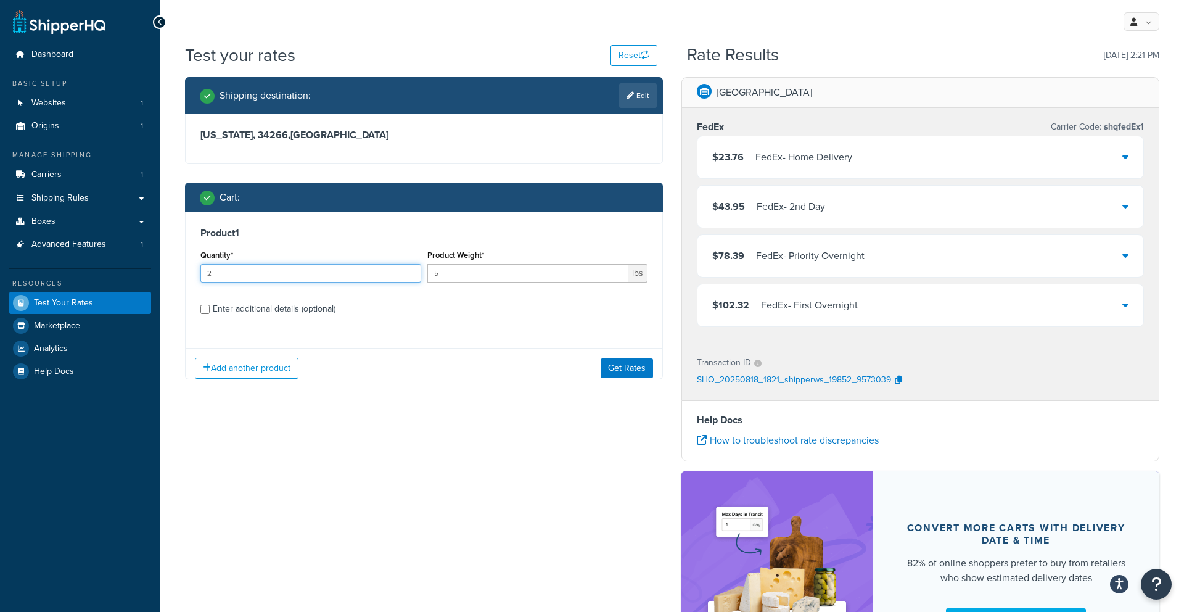
click at [276, 273] on input "2" at bounding box center [310, 273] width 221 height 18
type input "1"
click at [618, 374] on button "Get Rates" at bounding box center [626, 368] width 52 height 20
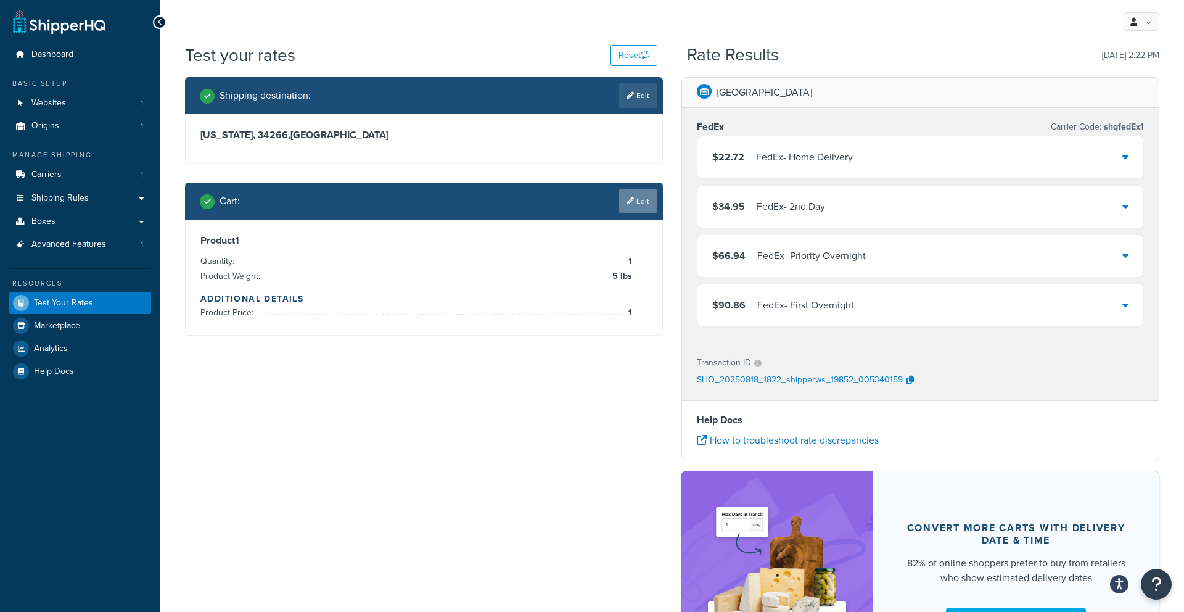
click at [636, 209] on link "Edit" at bounding box center [638, 201] width 38 height 25
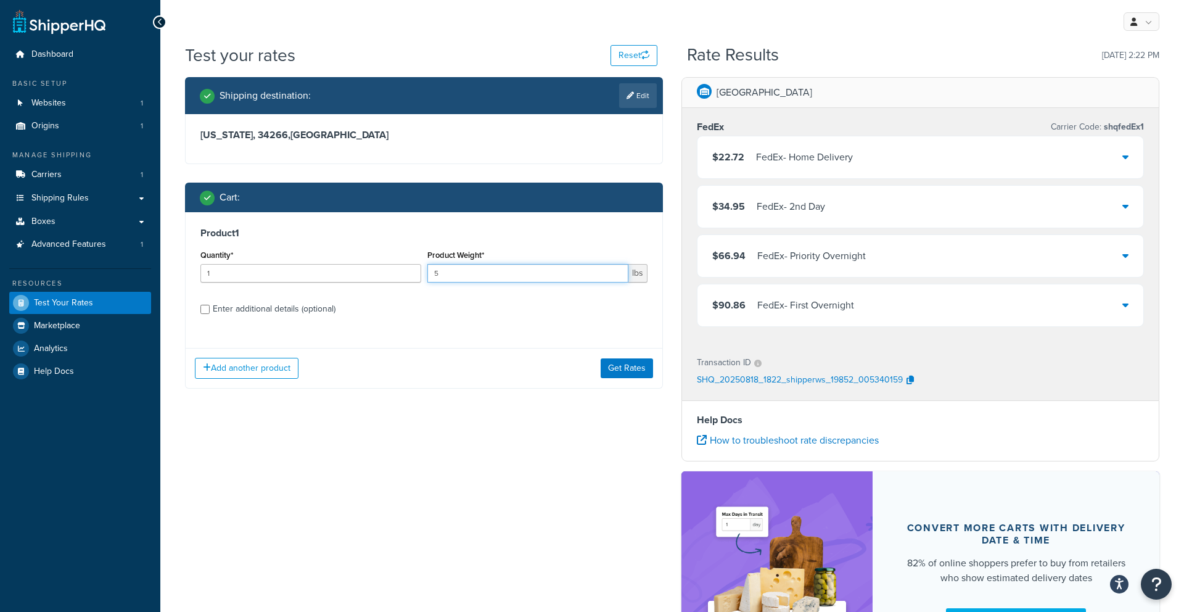
click at [536, 275] on input "5" at bounding box center [528, 273] width 202 height 18
type input "55"
click at [608, 369] on button "Get Rates" at bounding box center [626, 368] width 52 height 20
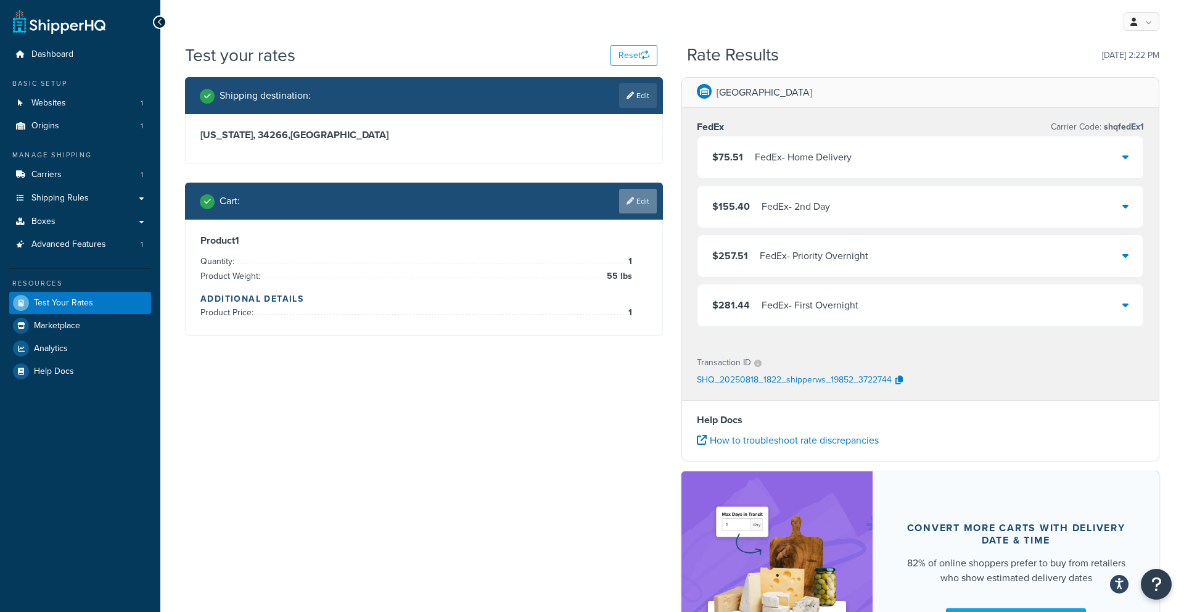
click at [631, 199] on icon at bounding box center [629, 200] width 7 height 7
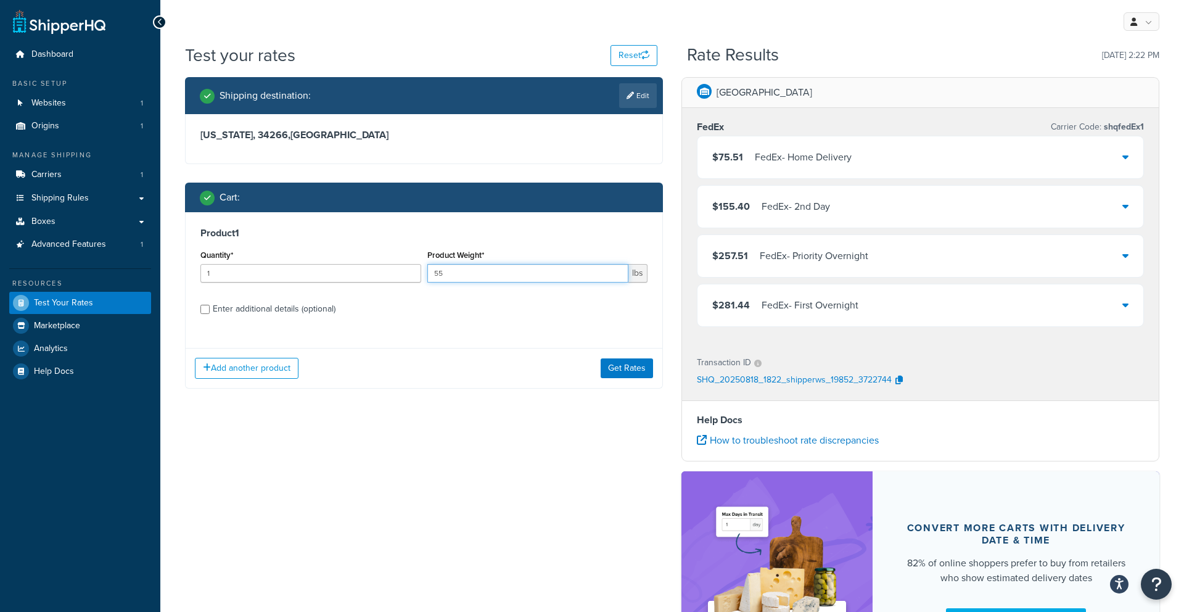
click at [477, 273] on input "55" at bounding box center [528, 273] width 202 height 18
type input "5"
type input "45"
click at [628, 370] on button "Get Rates" at bounding box center [626, 368] width 52 height 20
